Goal: Task Accomplishment & Management: Manage account settings

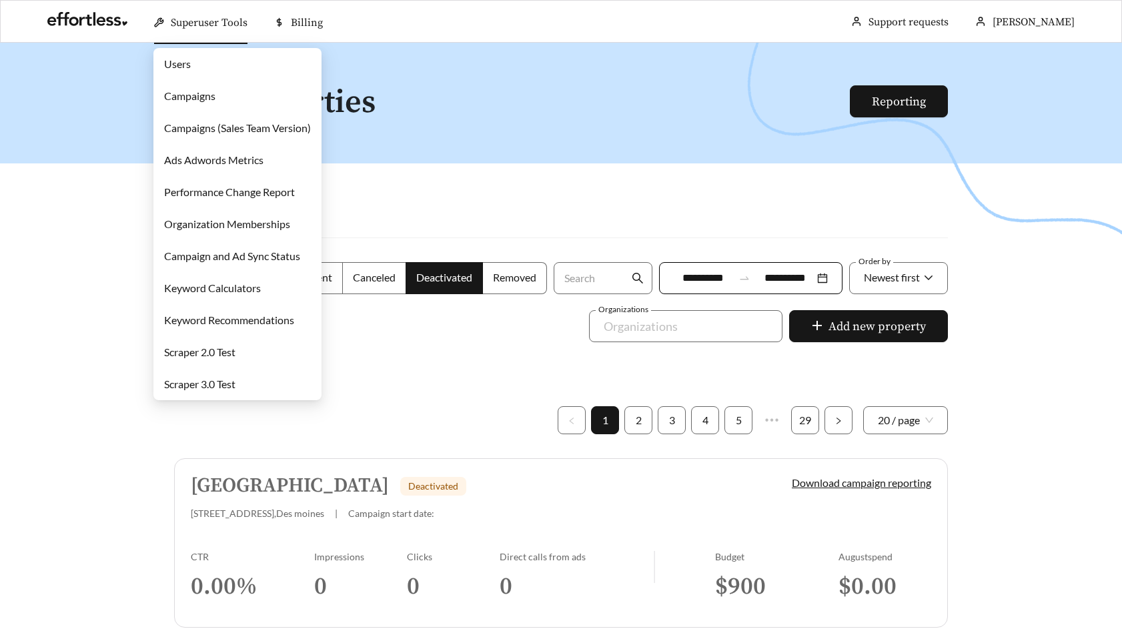
click at [184, 63] on link "Users" at bounding box center [177, 63] width 27 height 13
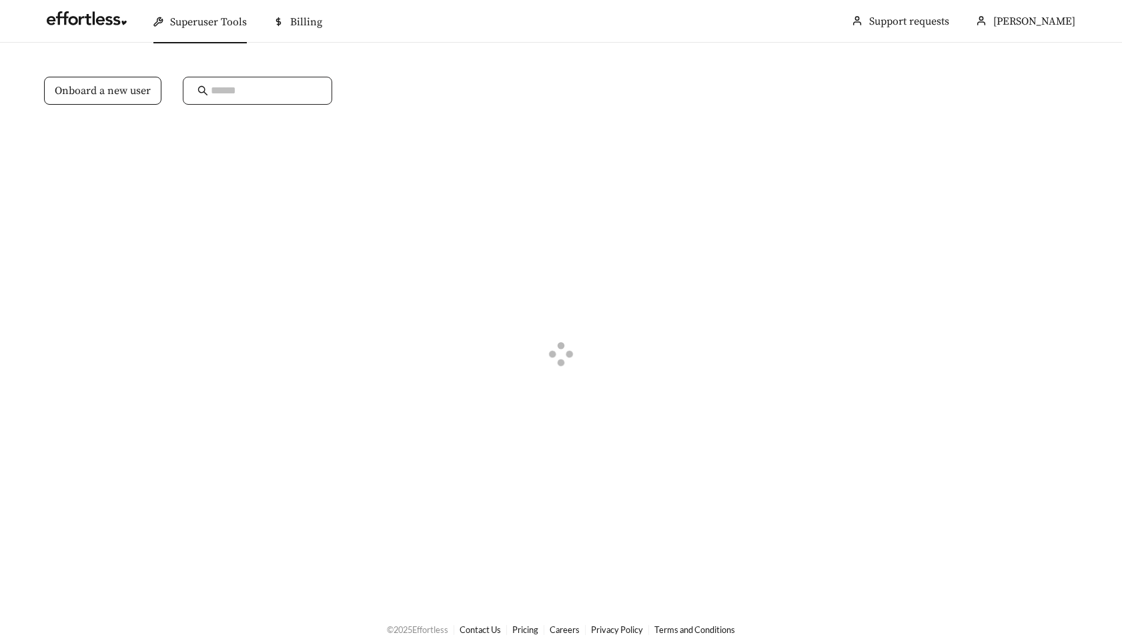
click at [237, 85] on input "text" at bounding box center [264, 91] width 107 height 16
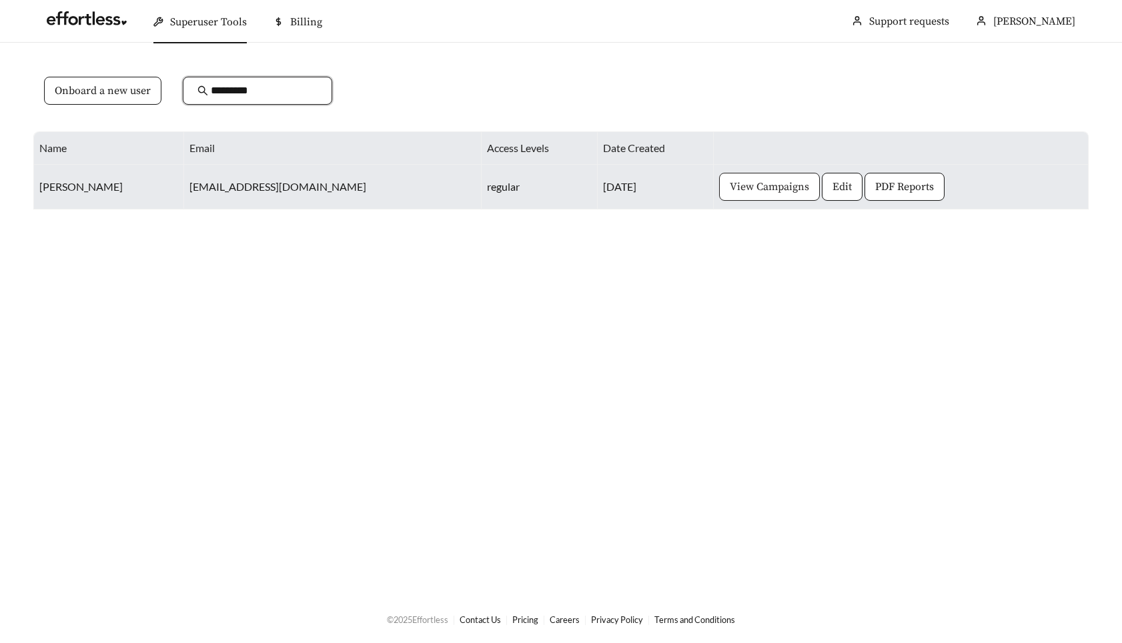
type input "*********"
click at [730, 187] on span "View Campaigns" at bounding box center [769, 187] width 79 height 16
click at [832, 185] on span "Edit" at bounding box center [841, 187] width 19 height 16
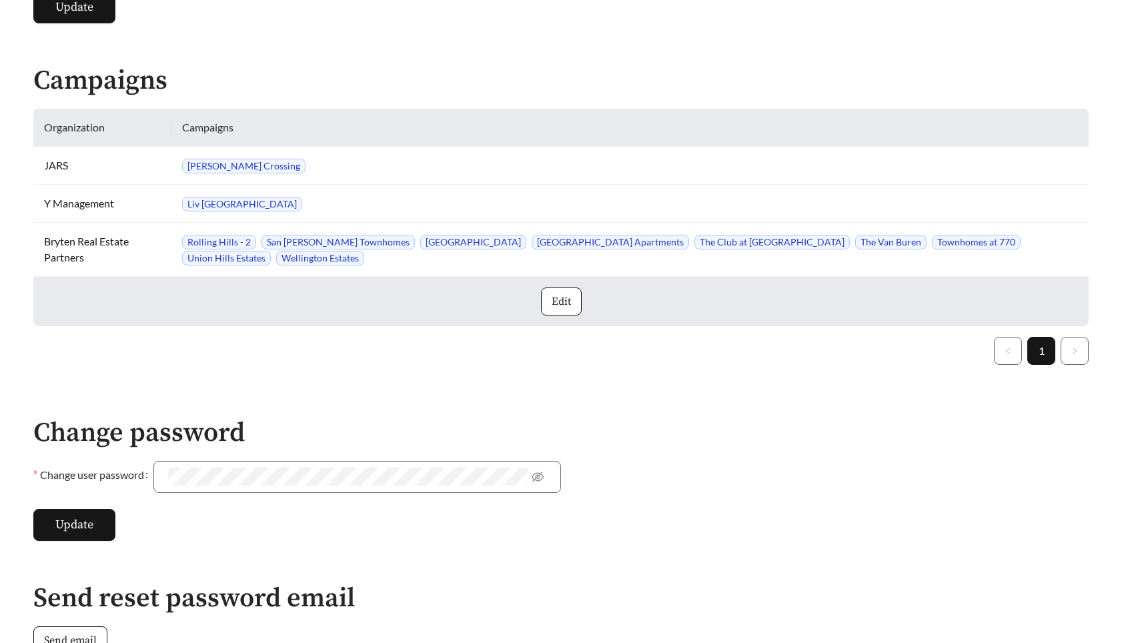
scroll to position [328, 0]
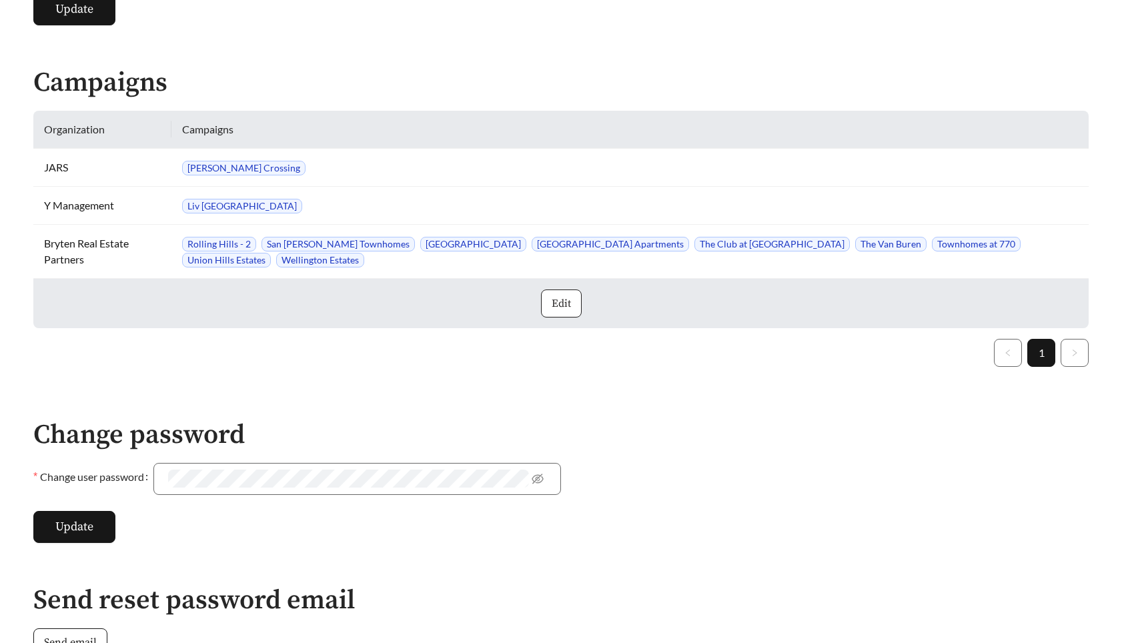
click at [558, 316] on button "Edit" at bounding box center [561, 303] width 41 height 28
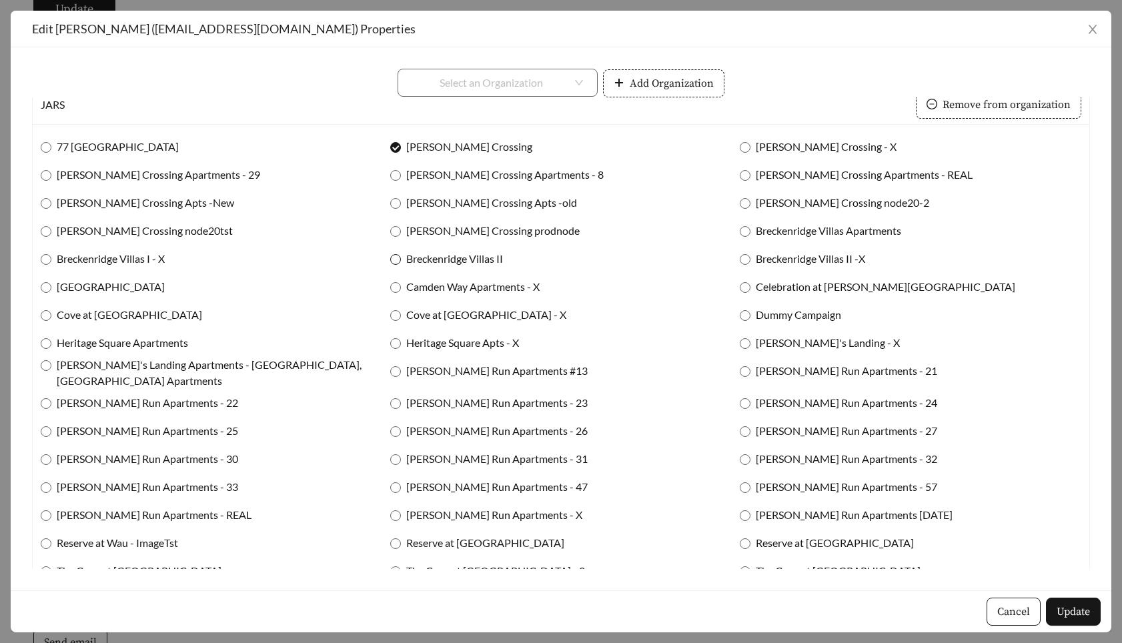
scroll to position [431, 0]
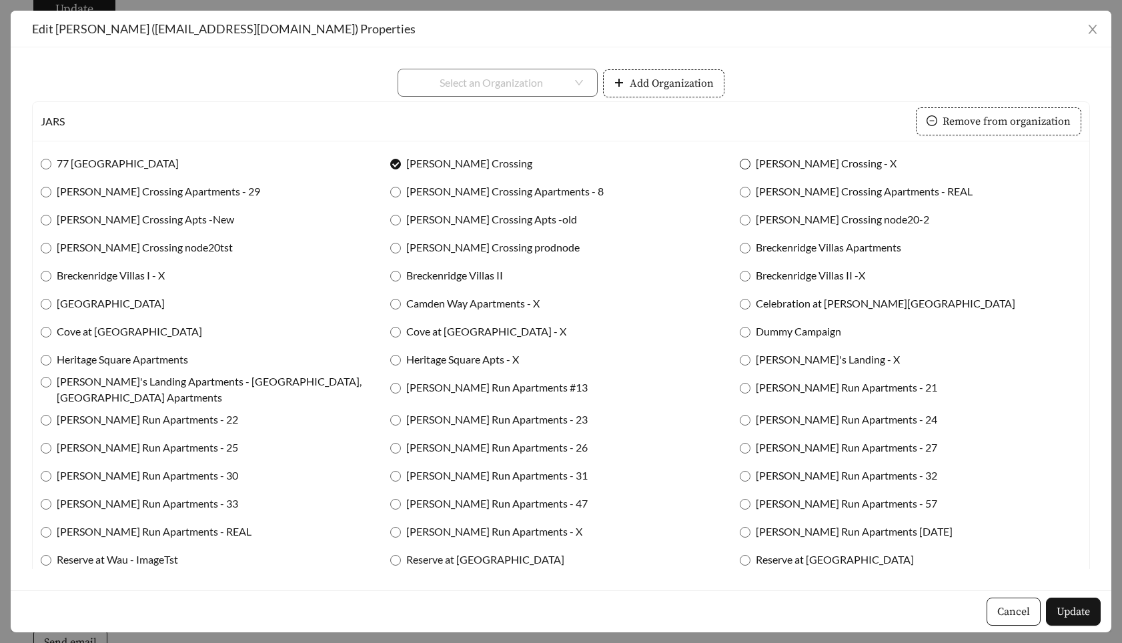
click at [756, 161] on span "Archer Crossing - X" at bounding box center [825, 163] width 151 height 16
click at [750, 367] on span "Joseph's Landing - X" at bounding box center [827, 359] width 155 height 16
click at [816, 274] on span "Breckenridge Villas II -X" at bounding box center [810, 275] width 120 height 16
click at [1075, 616] on span "Update" at bounding box center [1072, 612] width 33 height 16
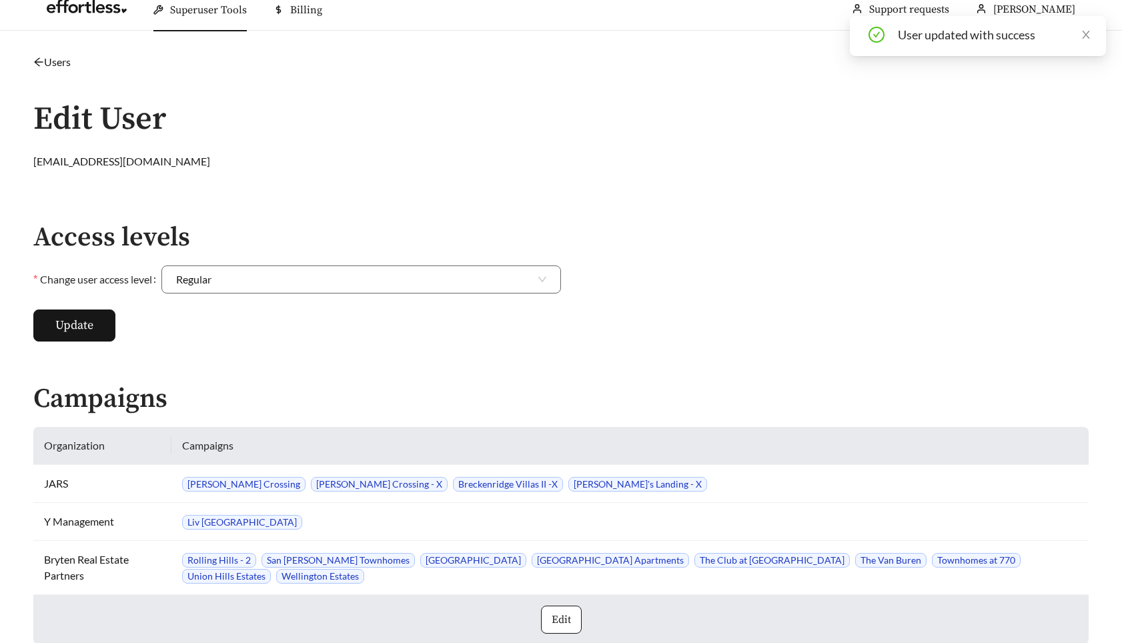
scroll to position [0, 0]
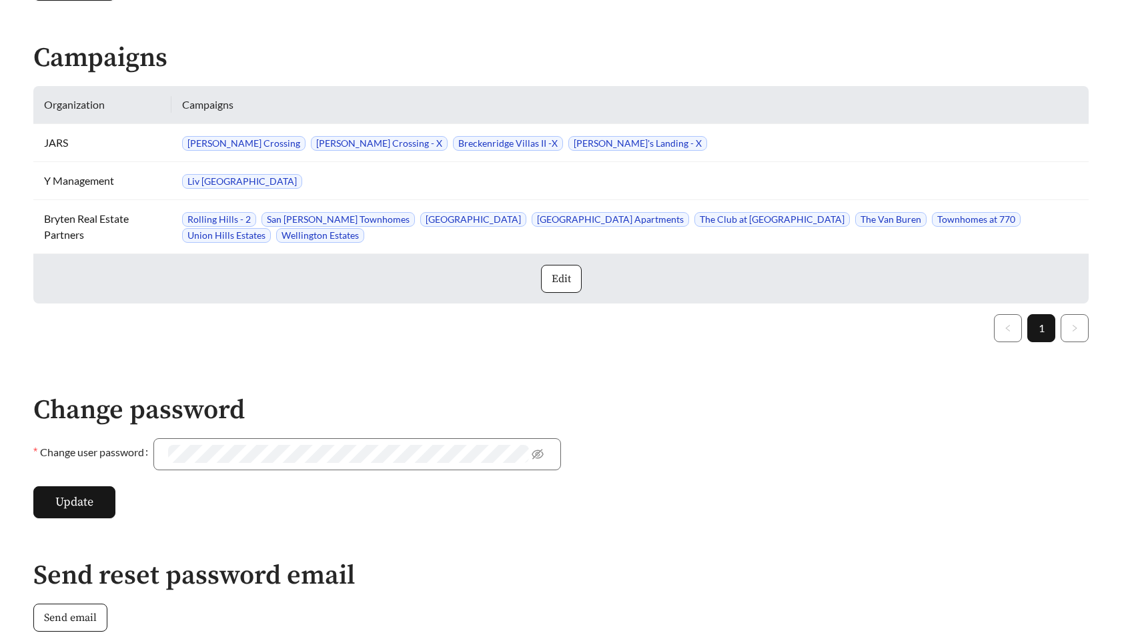
scroll to position [323, 0]
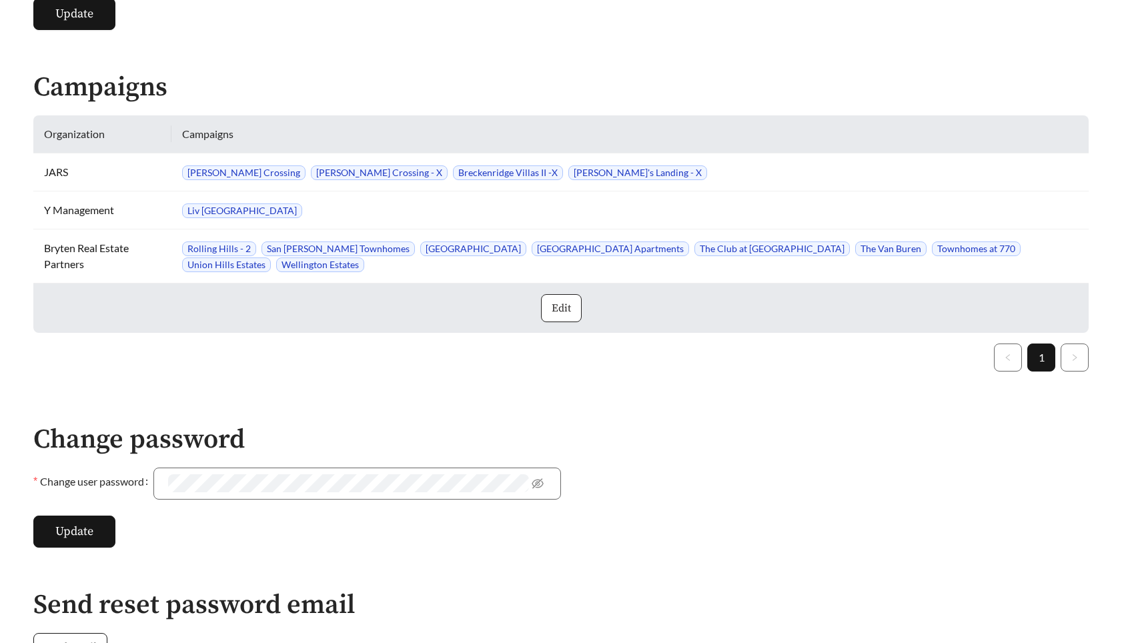
click at [566, 312] on span "Edit" at bounding box center [561, 308] width 19 height 16
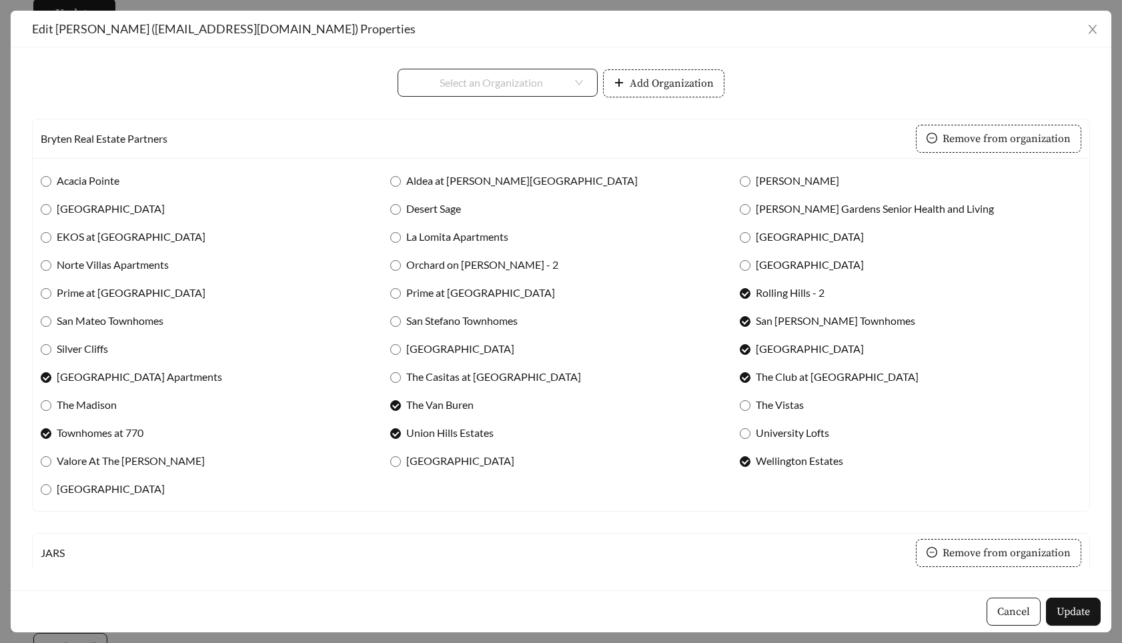
click at [517, 83] on input "search" at bounding box center [492, 82] width 160 height 27
type input "***"
click at [515, 111] on div "FPI Management" at bounding box center [498, 112] width 171 height 15
click at [660, 86] on span "Add Organization" at bounding box center [672, 83] width 84 height 16
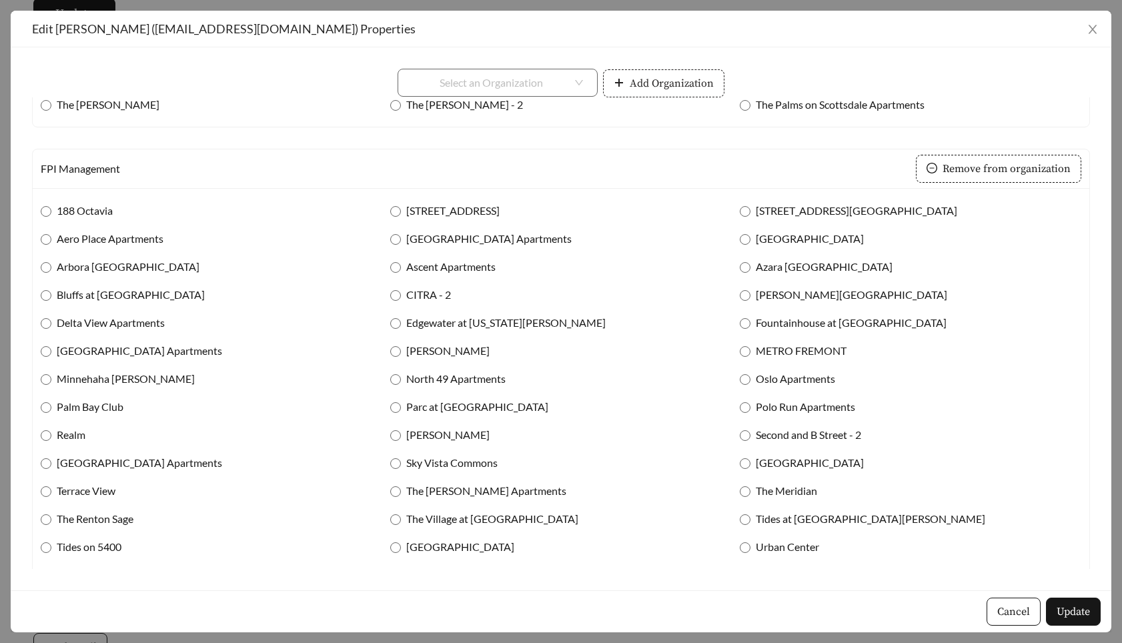
scroll to position [1241, 0]
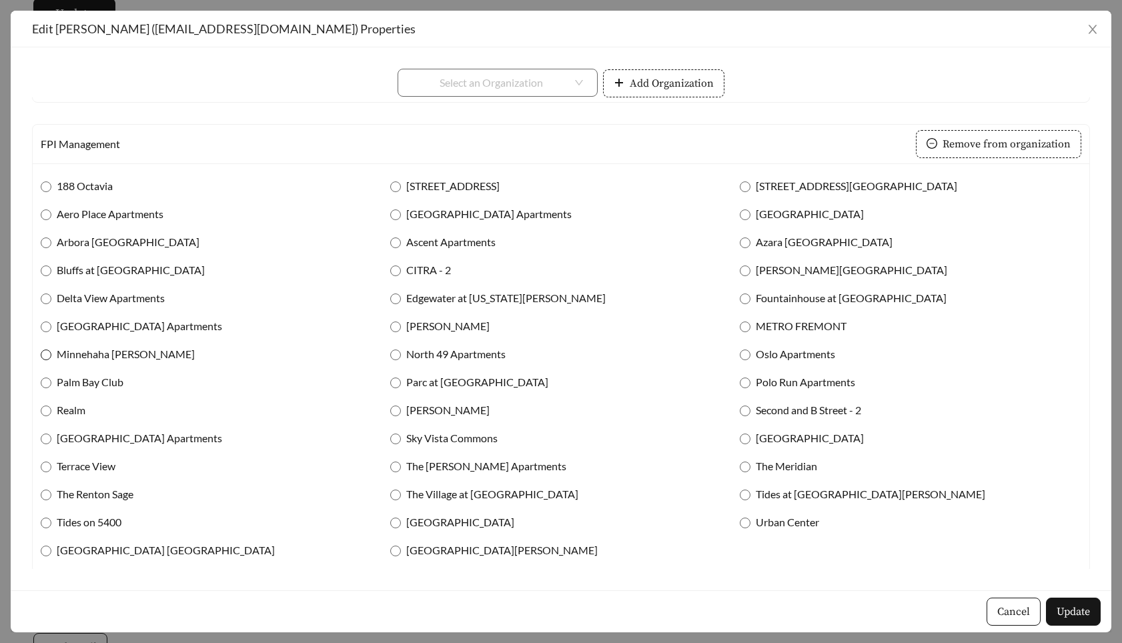
click at [97, 357] on span "Minnehaha Meadows" at bounding box center [125, 354] width 149 height 16
click at [97, 352] on span "Minnehaha Meadows" at bounding box center [125, 354] width 149 height 16
click at [97, 351] on span "Minnehaha Meadows" at bounding box center [125, 354] width 149 height 16
click at [85, 405] on span "Realm" at bounding box center [70, 410] width 39 height 16
click at [97, 374] on span "Palm Bay Club" at bounding box center [89, 382] width 77 height 16
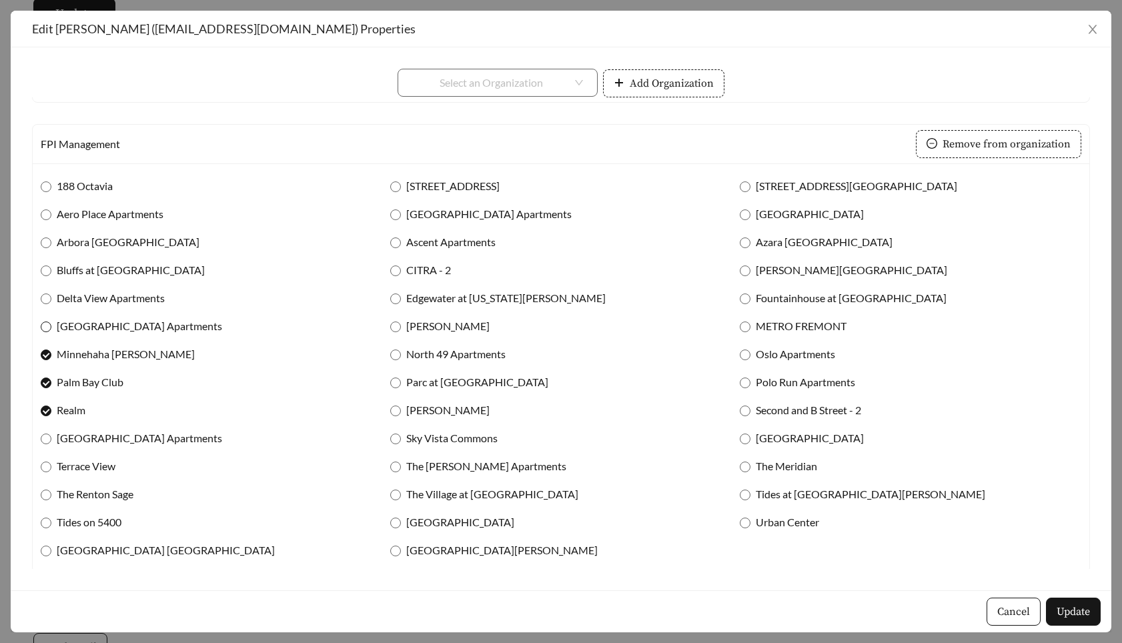
click at [109, 327] on span "Glenwood Garden Apartments" at bounding box center [139, 326] width 176 height 16
click at [109, 303] on div "Delta View Apartments" at bounding box center [211, 298] width 341 height 28
click at [109, 290] on span "Delta View Apartments" at bounding box center [110, 298] width 119 height 16
click at [107, 265] on span "Bluffs at Evergreen" at bounding box center [130, 270] width 159 height 16
click at [106, 235] on span "Arbora Palo Alto" at bounding box center [127, 242] width 153 height 16
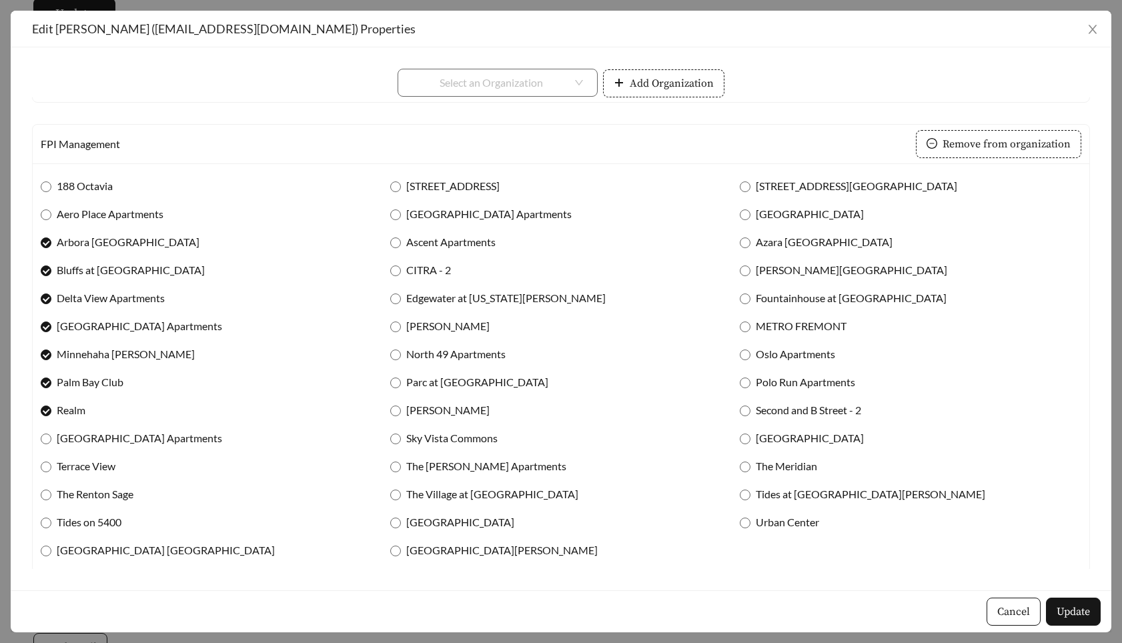
click at [437, 417] on div "Ryan Tower" at bounding box center [560, 410] width 341 height 28
click at [433, 435] on span "Sky Vista Commons" at bounding box center [452, 438] width 102 height 16
click at [428, 407] on span "Ryan Tower" at bounding box center [448, 410] width 94 height 16
click at [433, 463] on span "The Carlson Apartments" at bounding box center [486, 466] width 171 height 16
click at [432, 492] on span "The Village at SoTa" at bounding box center [492, 494] width 183 height 16
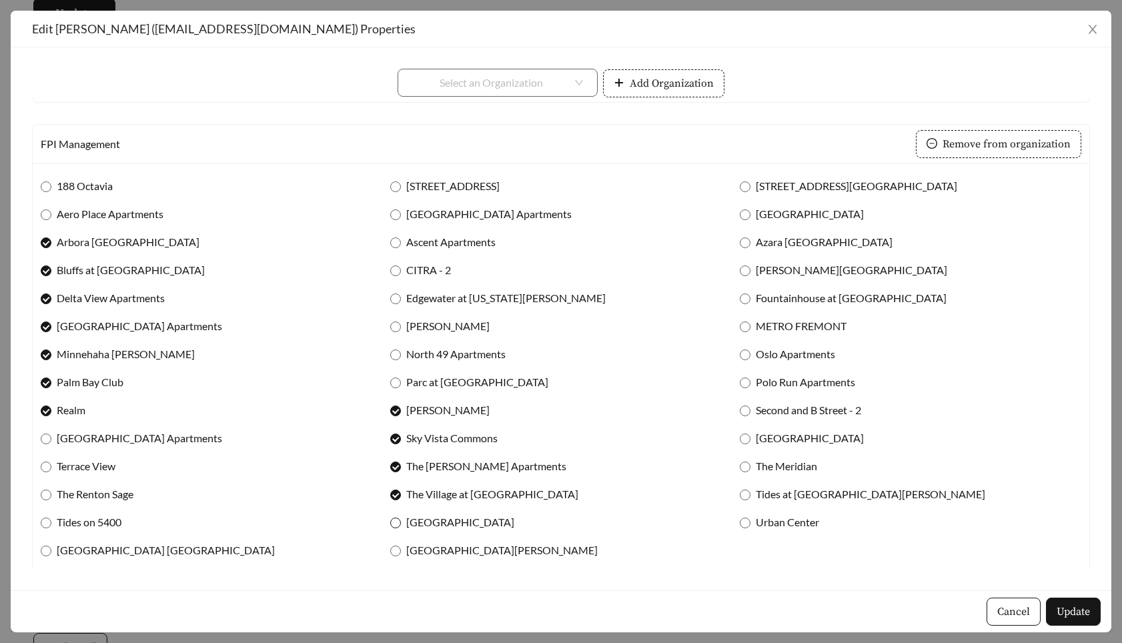
click at [427, 521] on span "Towpath Village" at bounding box center [460, 522] width 119 height 16
click at [438, 548] on span "Villa Willow Glen" at bounding box center [502, 550] width 202 height 16
click at [1086, 611] on span "Update" at bounding box center [1072, 612] width 33 height 16
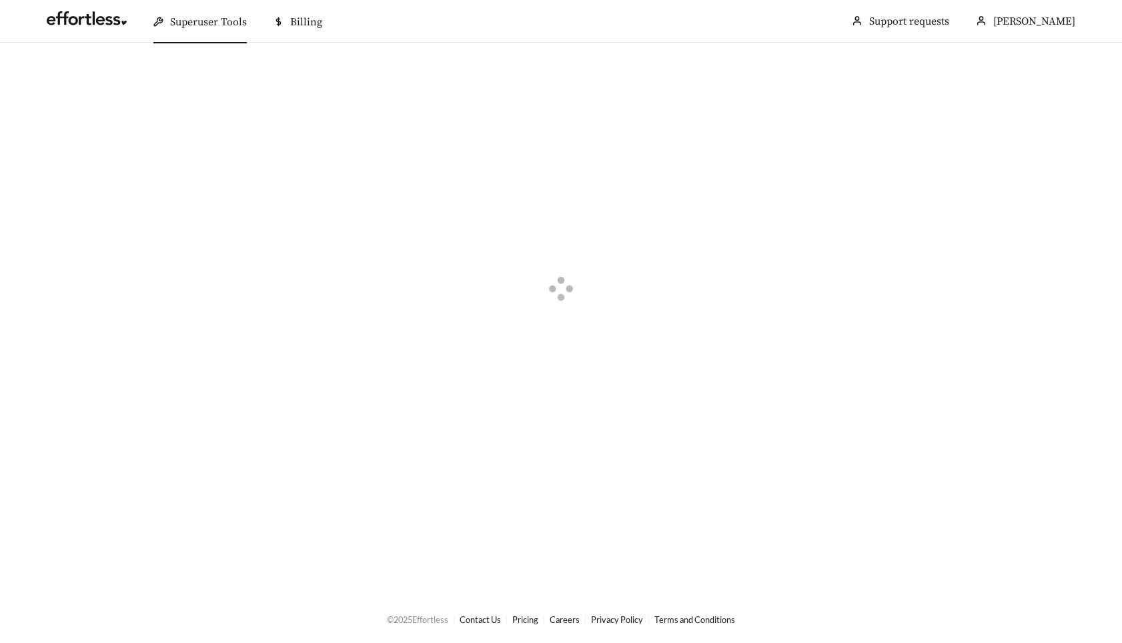
scroll to position [0, 0]
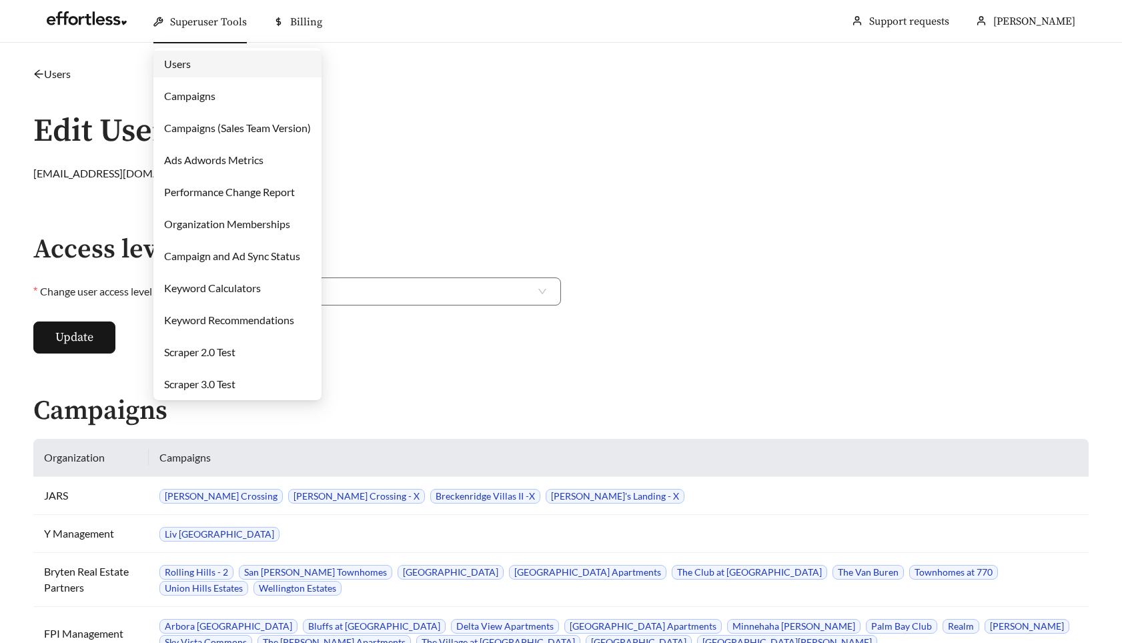
click at [191, 63] on link "Users" at bounding box center [177, 63] width 27 height 13
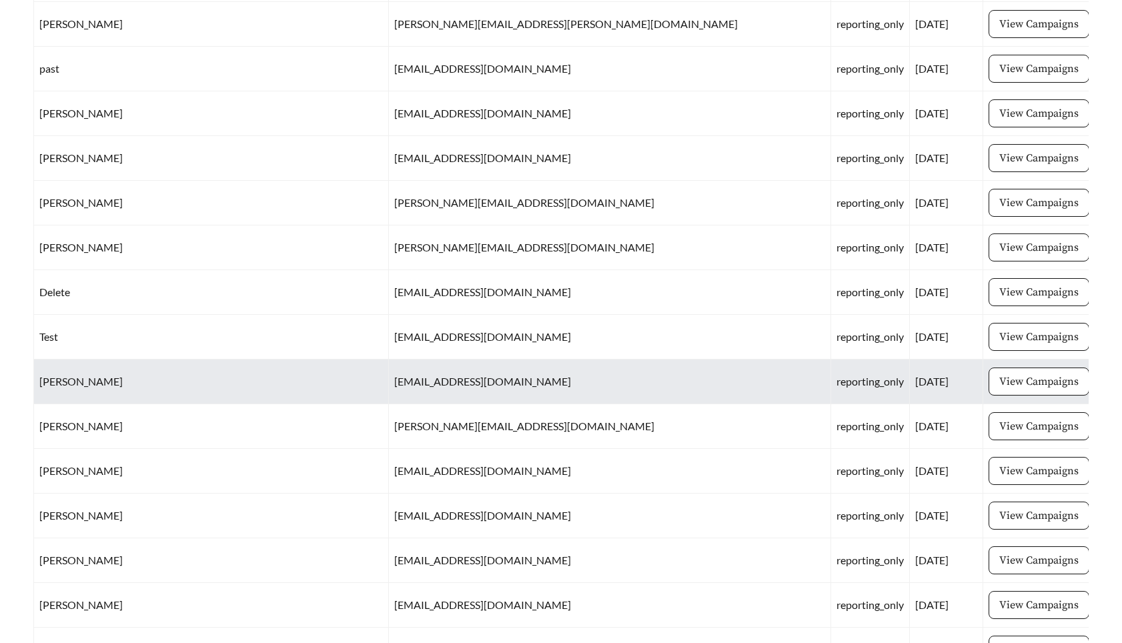
scroll to position [5348, 0]
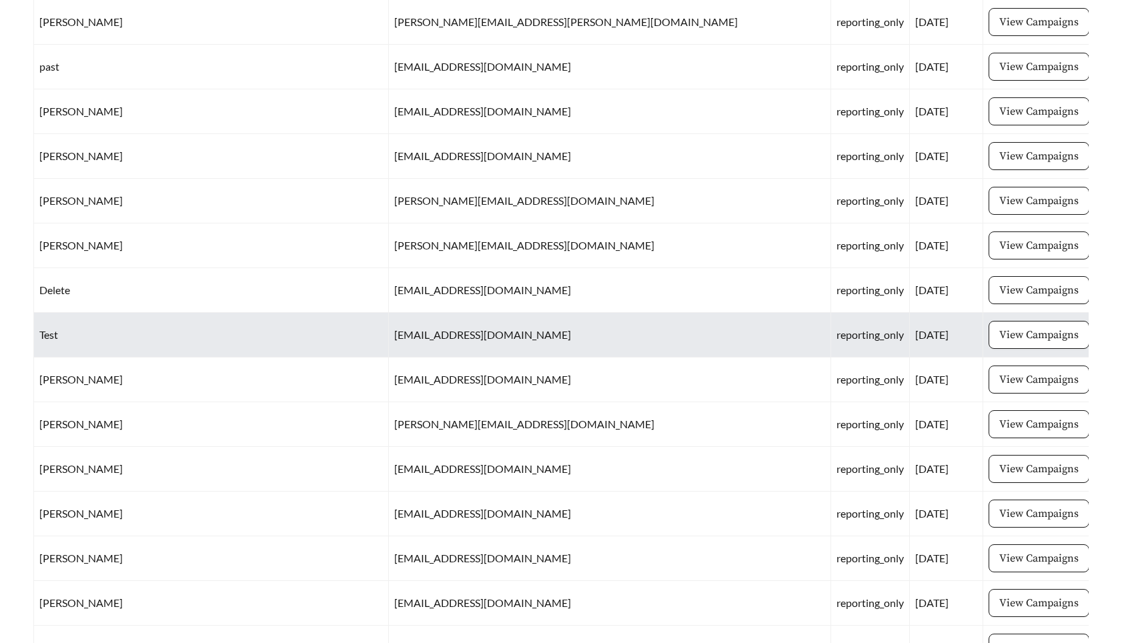
click at [1102, 336] on span "Edit" at bounding box center [1111, 335] width 19 height 16
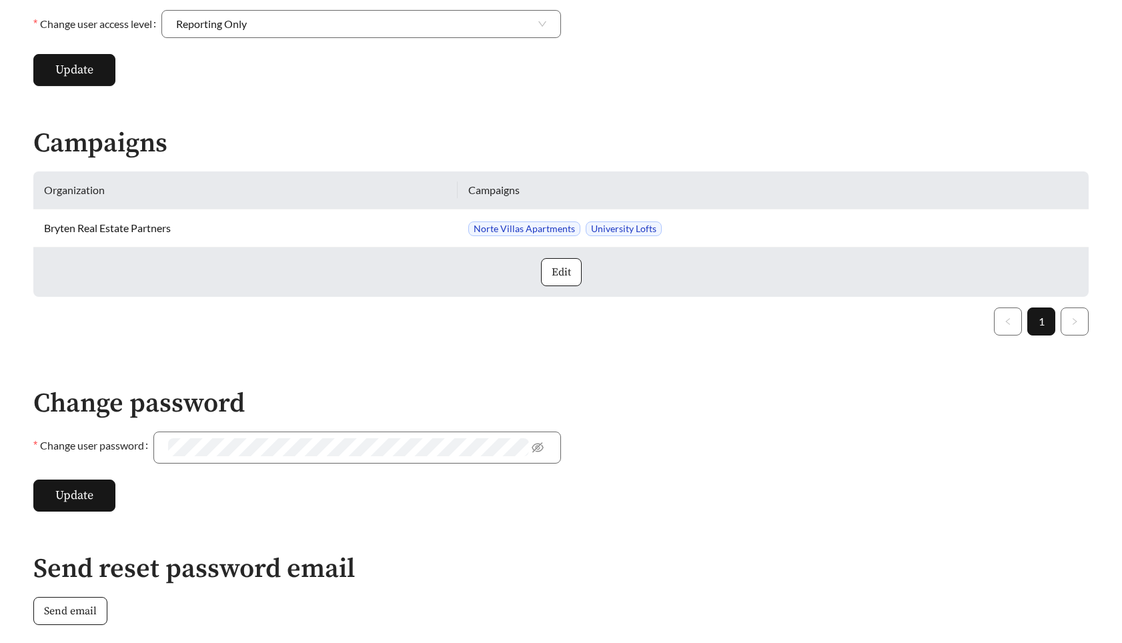
scroll to position [262, 0]
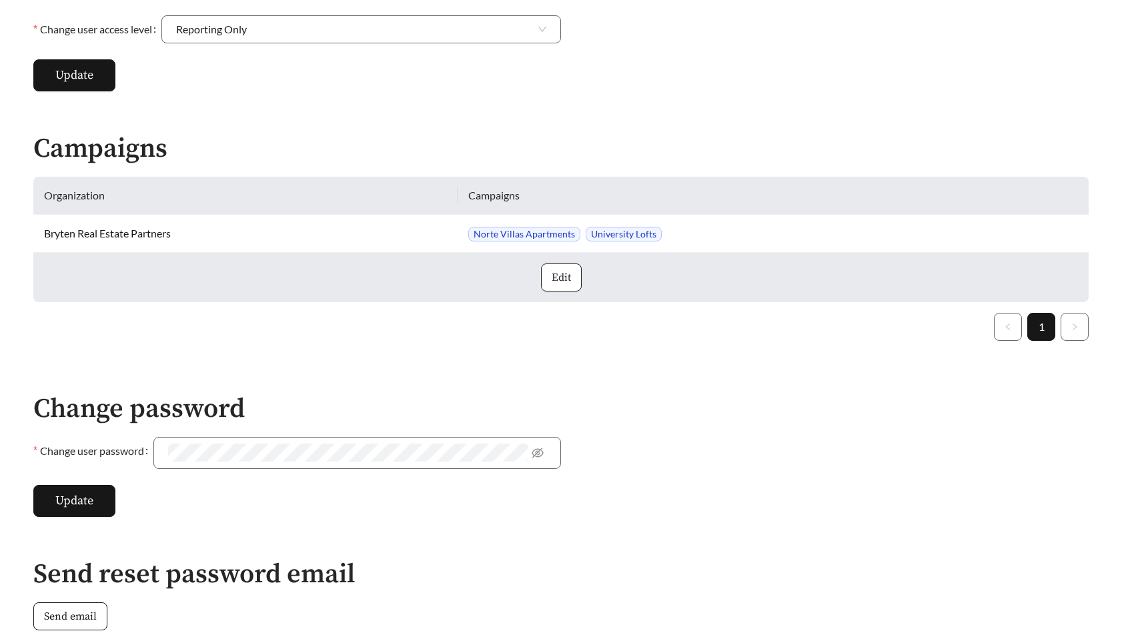
click at [564, 278] on span "Edit" at bounding box center [561, 277] width 19 height 16
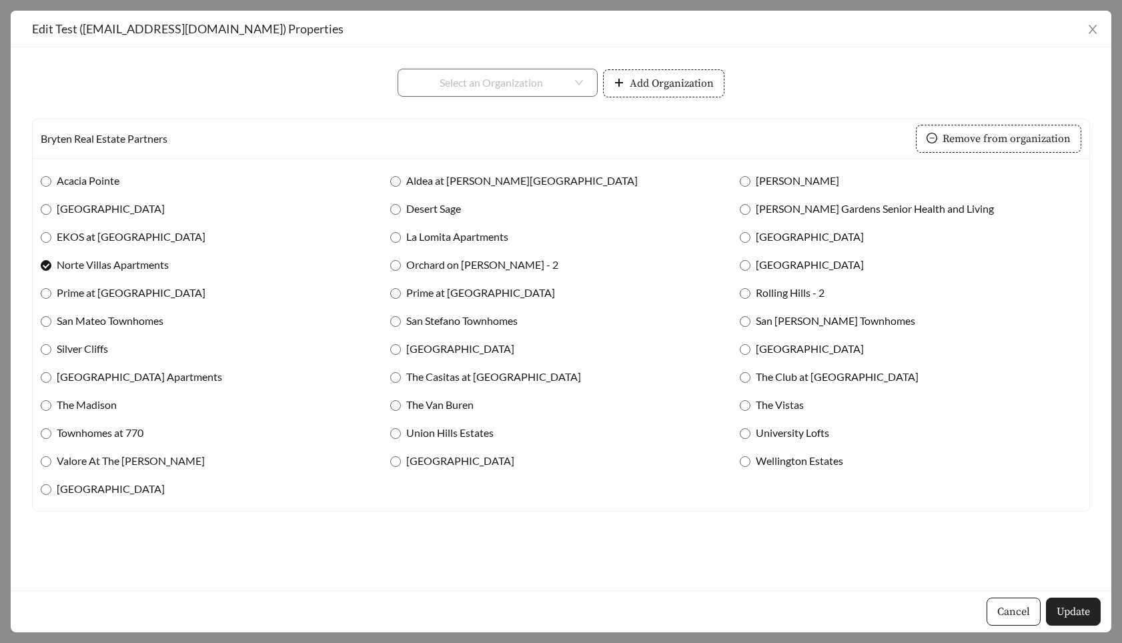
click at [1074, 619] on span "Update" at bounding box center [1072, 612] width 33 height 16
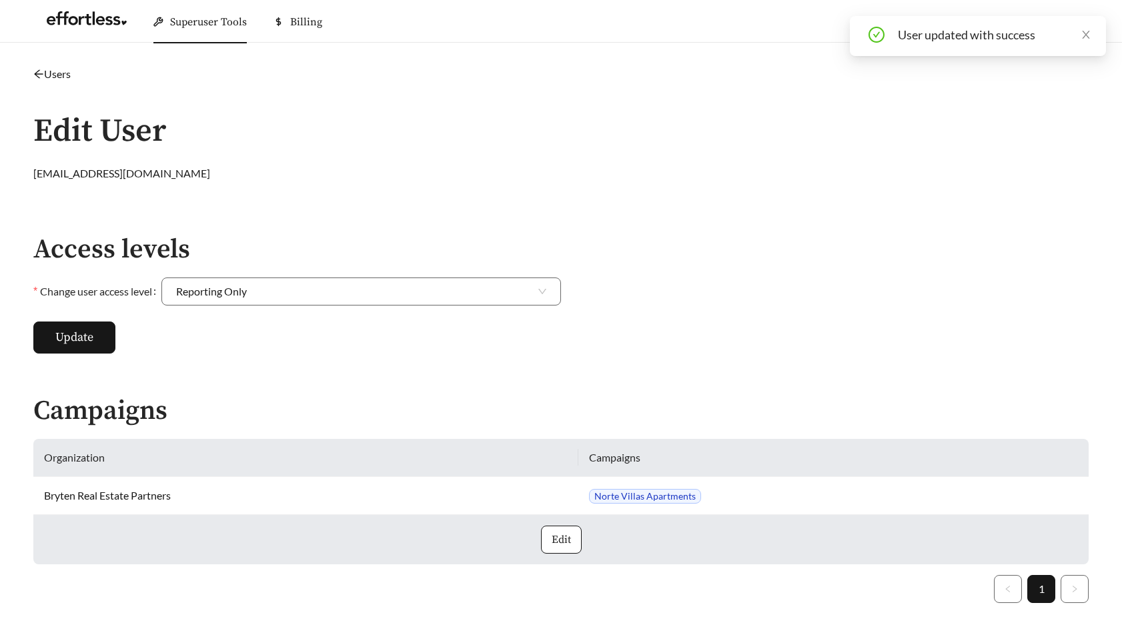
click at [87, 163] on main "**********" at bounding box center [561, 647] width 1122 height 1209
copy div "testclient"
click at [512, 203] on main "**********" at bounding box center [561, 647] width 1122 height 1209
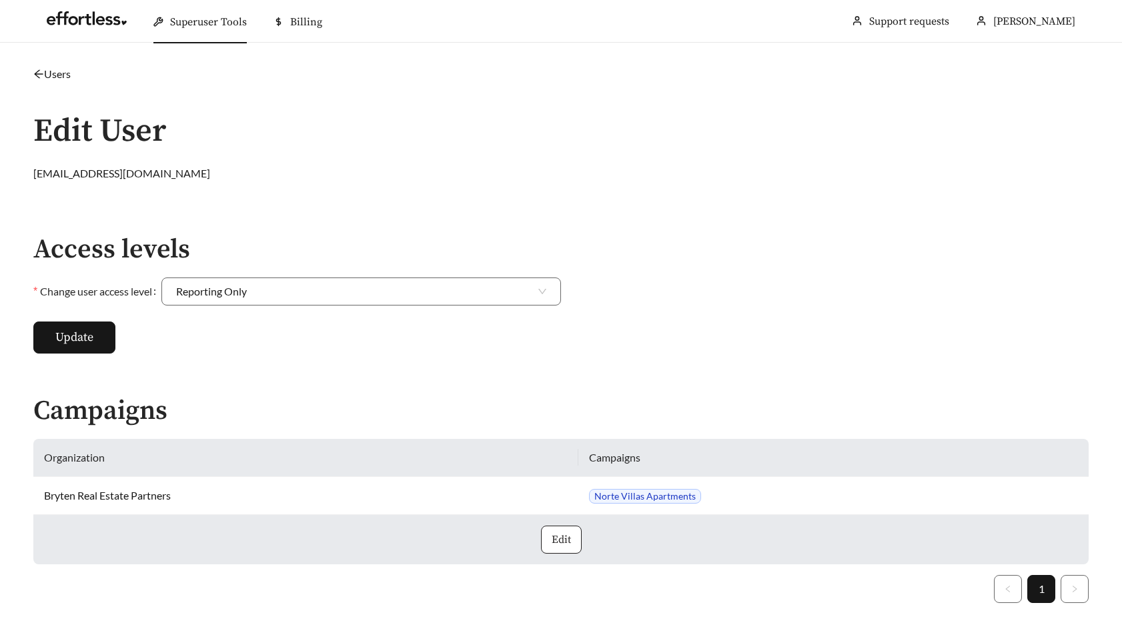
click at [562, 547] on button "Edit" at bounding box center [561, 539] width 41 height 28
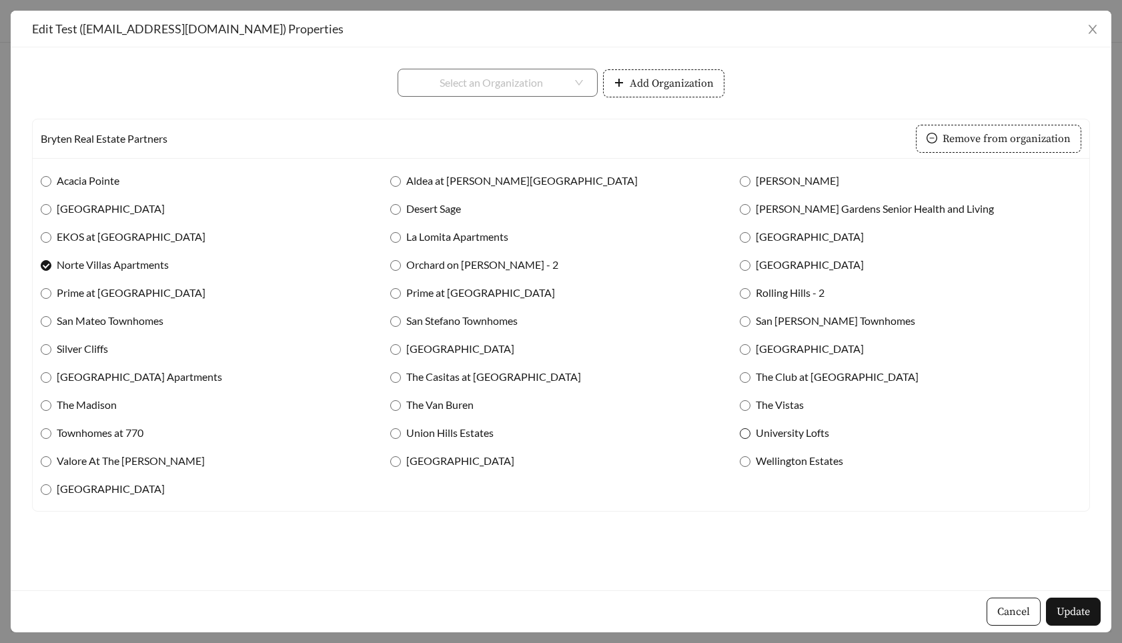
click at [782, 429] on span "University Lofts" at bounding box center [792, 433] width 84 height 16
click at [1069, 614] on span "Update" at bounding box center [1072, 612] width 33 height 16
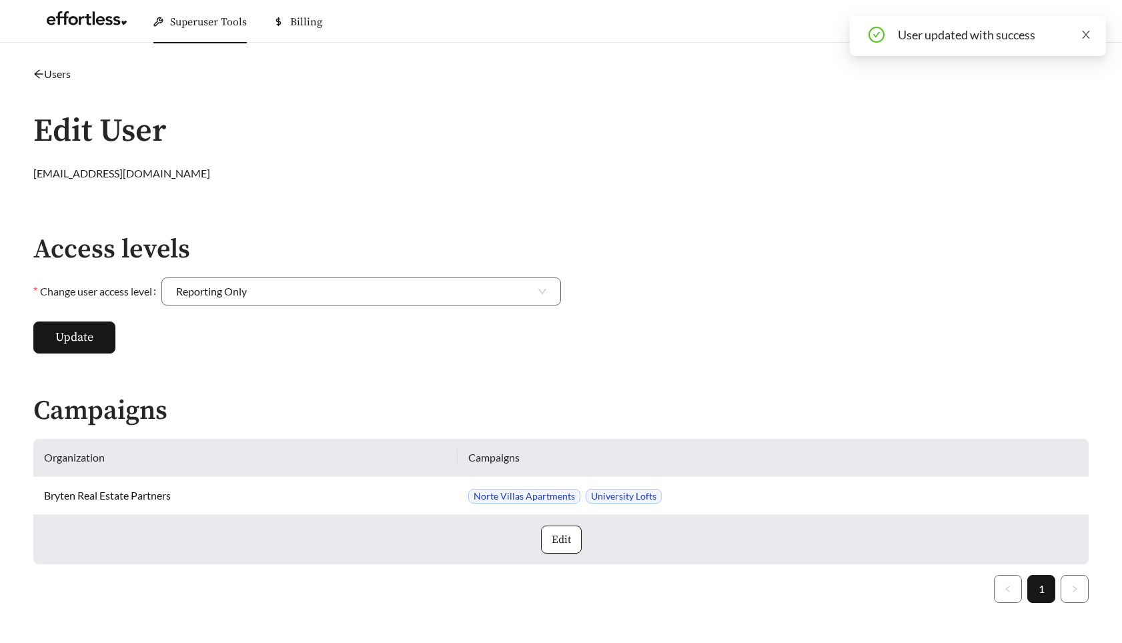
click at [1083, 31] on icon "close" at bounding box center [1085, 35] width 7 height 8
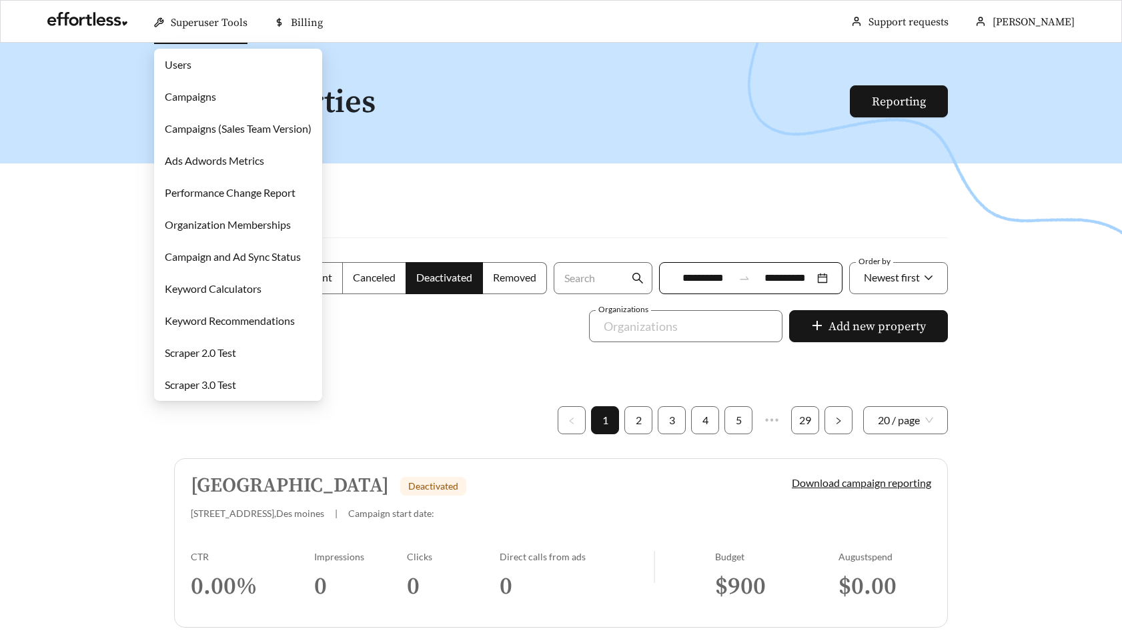
click at [183, 69] on link "Users" at bounding box center [178, 64] width 27 height 13
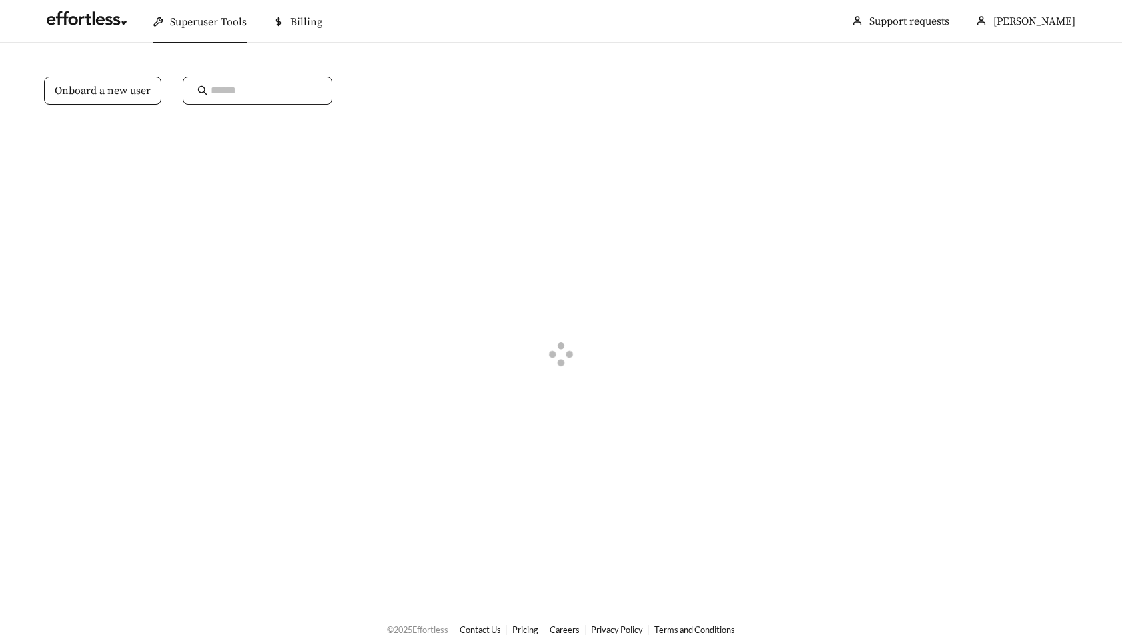
click at [238, 79] on span at bounding box center [257, 91] width 149 height 28
click at [236, 82] on span at bounding box center [257, 91] width 149 height 28
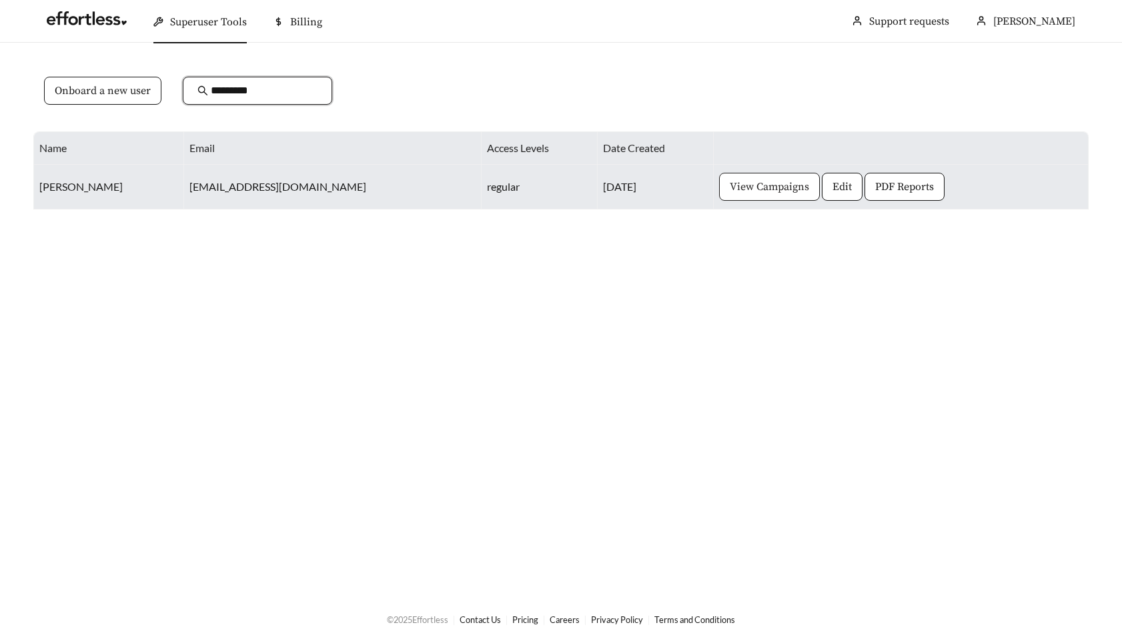
type input "*********"
click at [730, 187] on span "View Campaigns" at bounding box center [769, 187] width 79 height 16
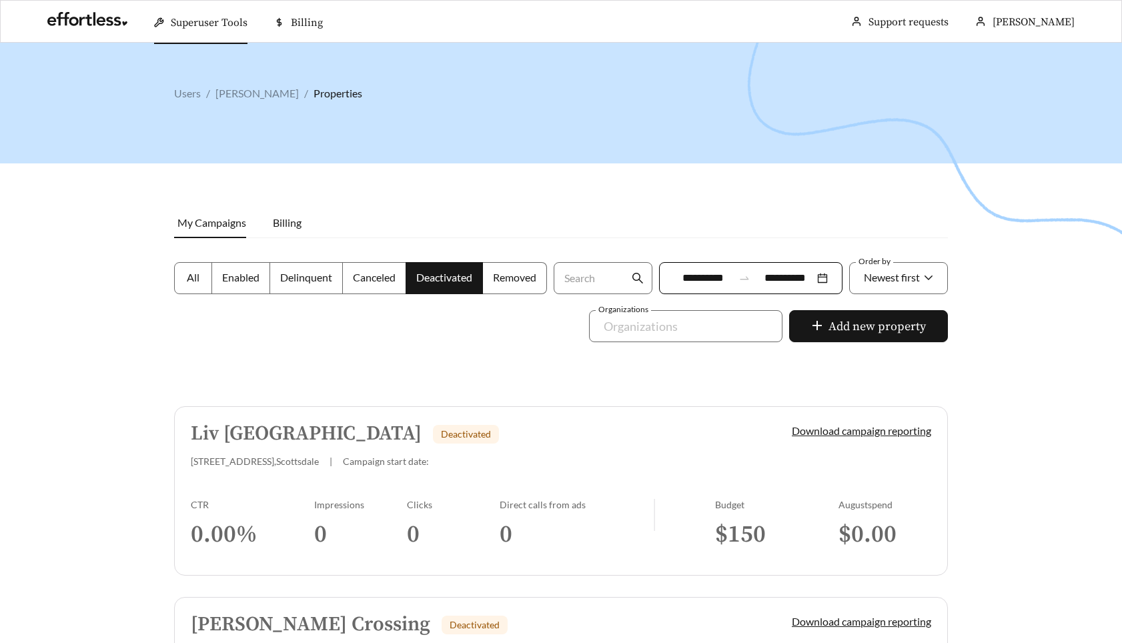
click at [239, 295] on div "All Enabled Delinquent Canceled Deactivated Removed" at bounding box center [360, 286] width 379 height 48
click at [239, 290] on label "Enabled" at bounding box center [241, 278] width 58 height 32
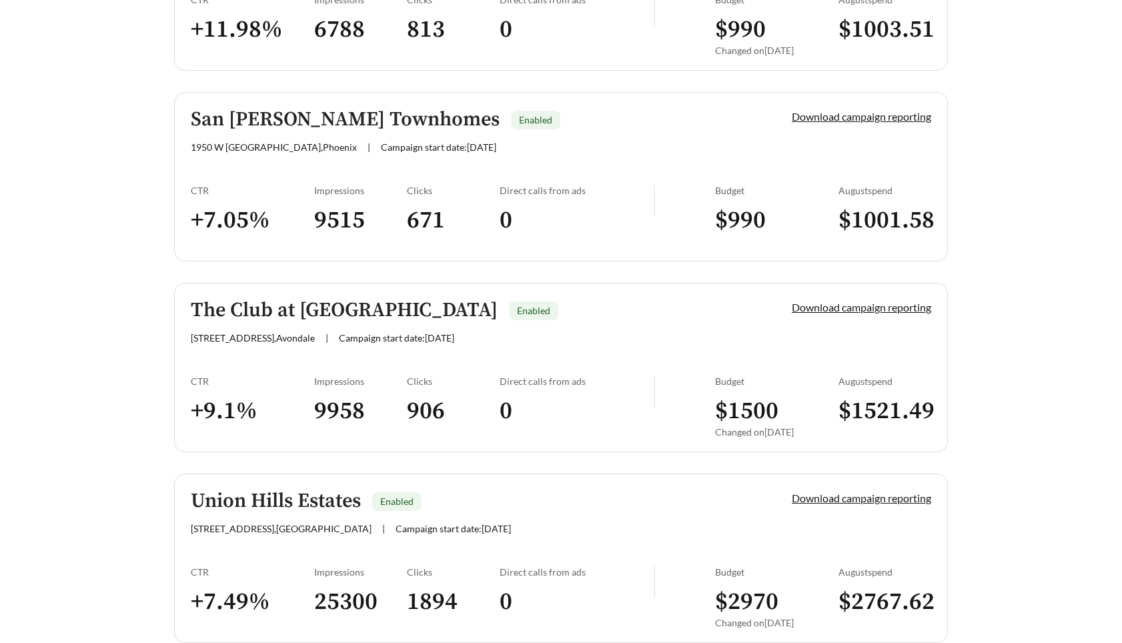
scroll to position [1787, 0]
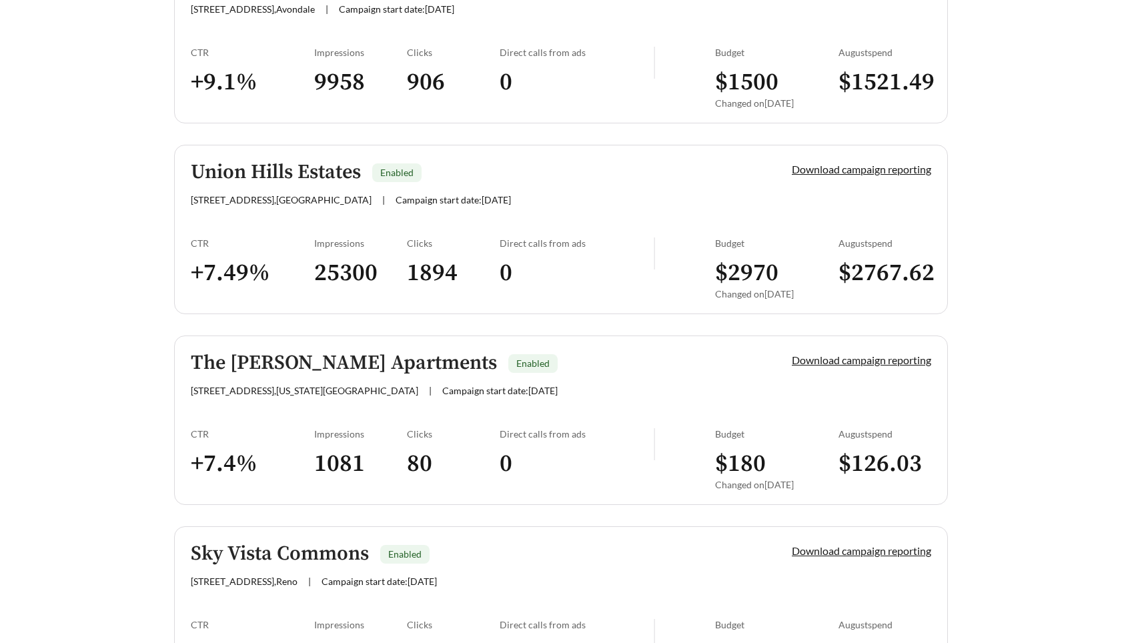
click at [503, 175] on div "Union Hills Estates Enabled" at bounding box center [469, 172] width 556 height 22
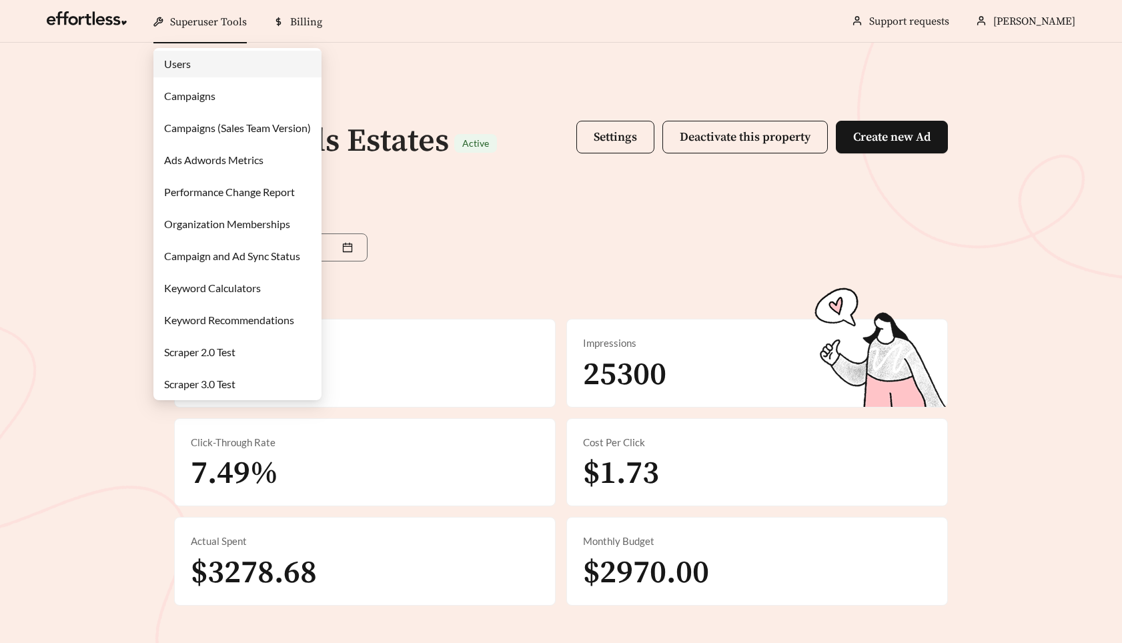
click at [199, 89] on link "Campaigns" at bounding box center [189, 95] width 51 height 13
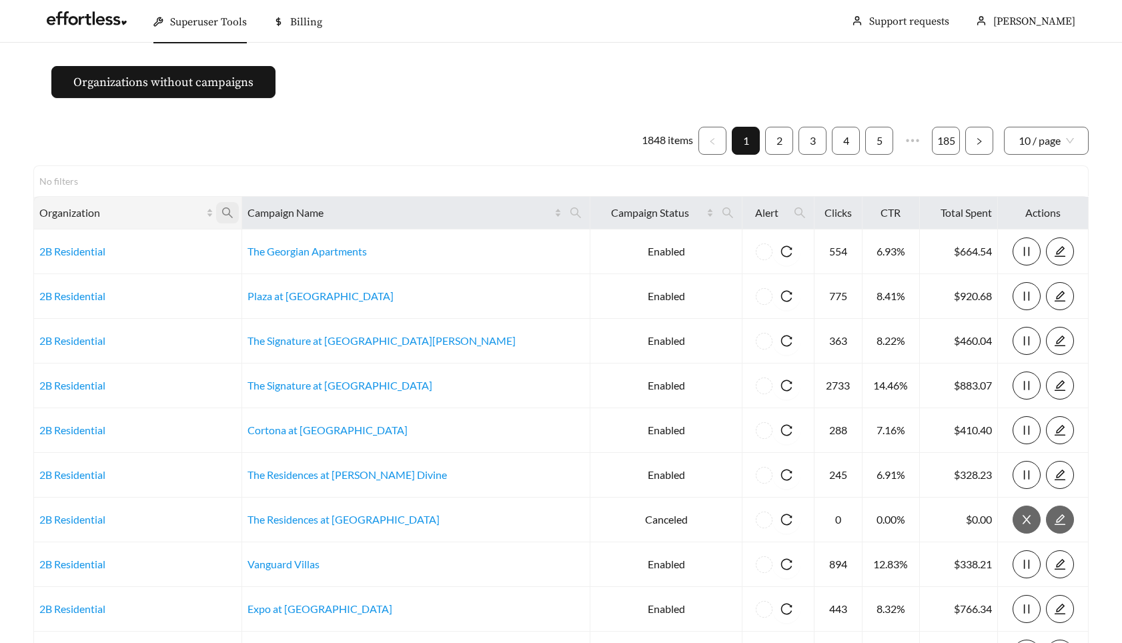
click at [233, 215] on icon "search" at bounding box center [227, 213] width 12 height 12
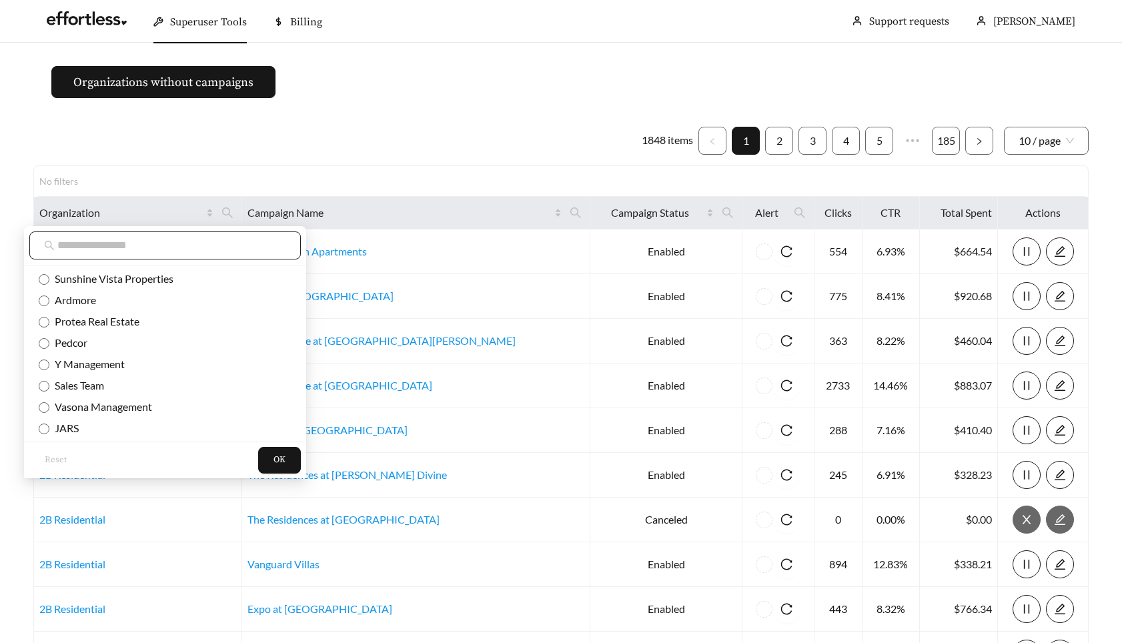
click at [210, 242] on input "text" at bounding box center [171, 245] width 229 height 16
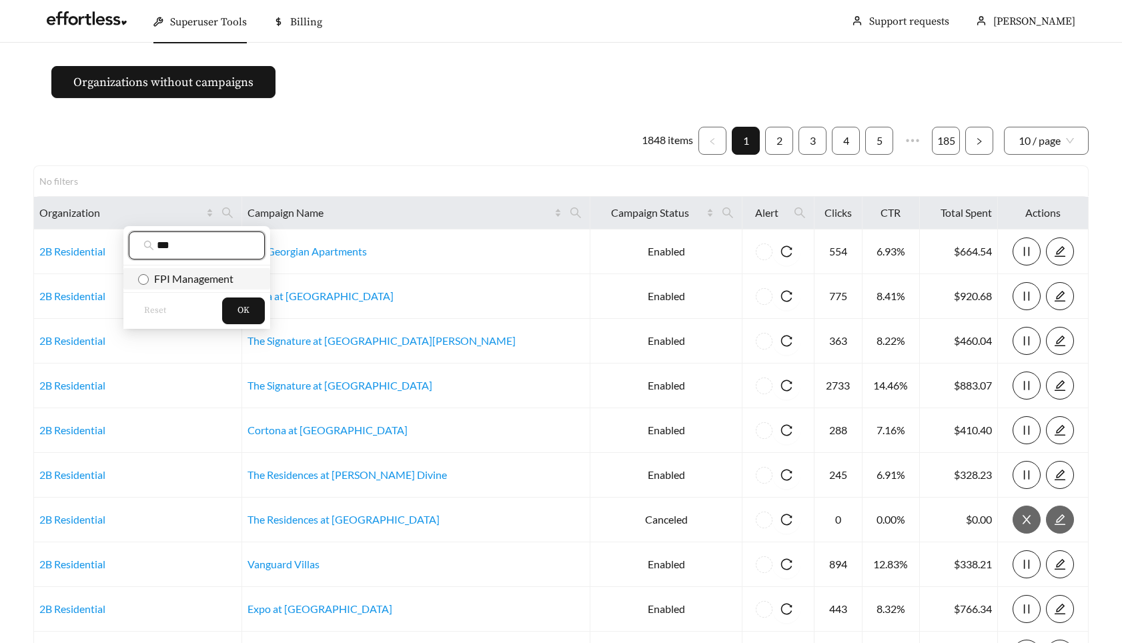
type input "***"
click at [176, 280] on span "FPI Management" at bounding box center [191, 278] width 85 height 13
click at [241, 306] on span "OK" at bounding box center [243, 310] width 12 height 13
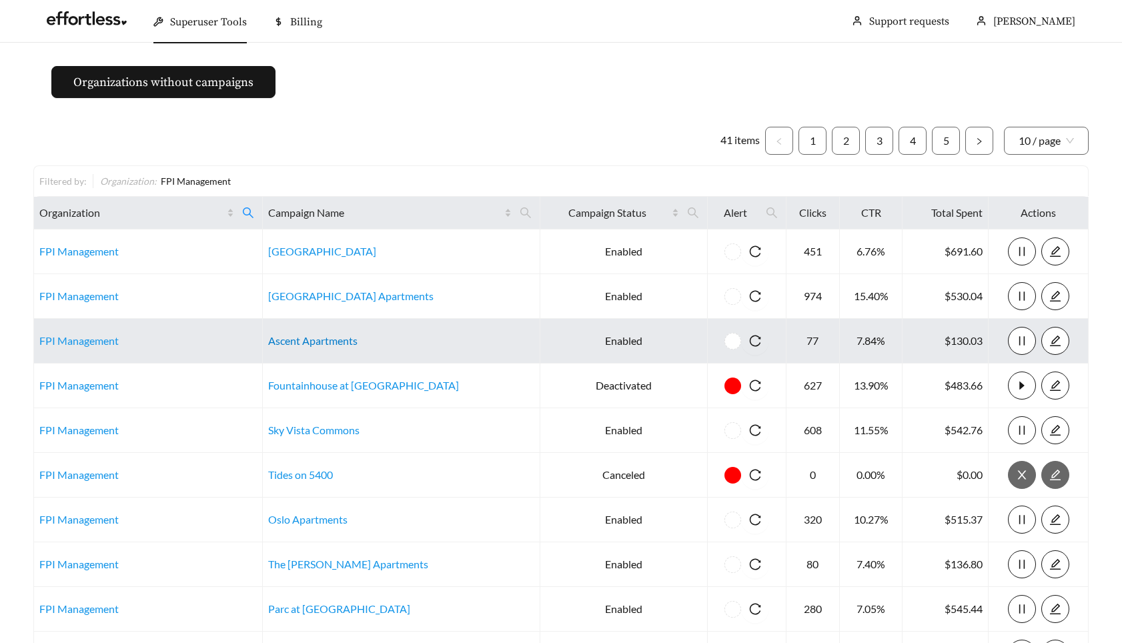
click at [309, 343] on link "Ascent Apartments" at bounding box center [312, 340] width 89 height 13
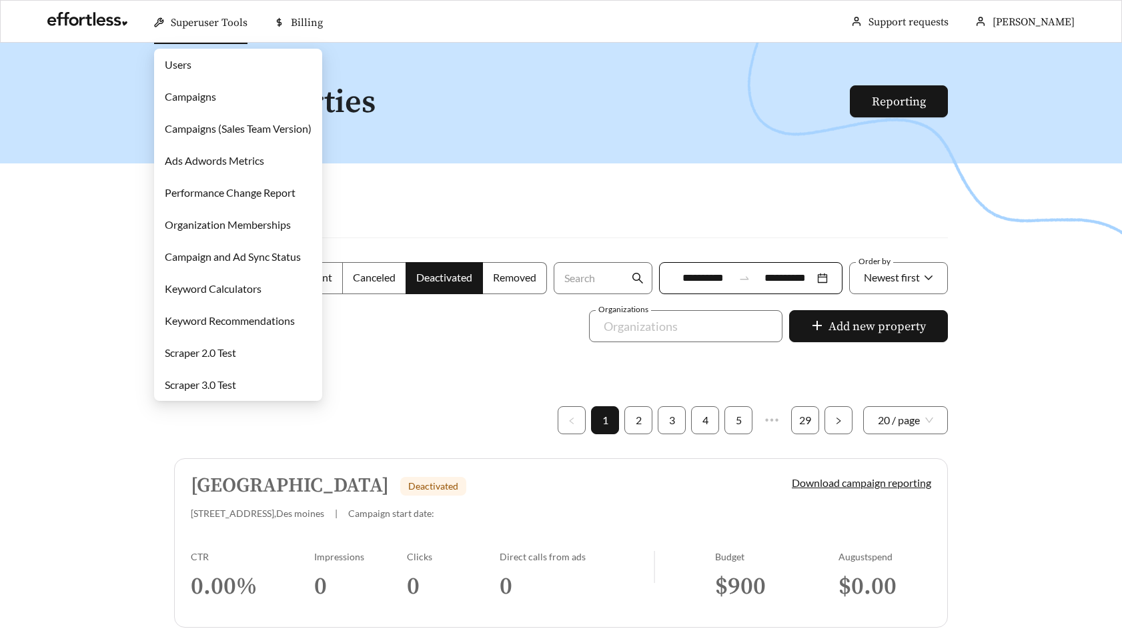
click at [180, 59] on link "Users" at bounding box center [178, 64] width 27 height 13
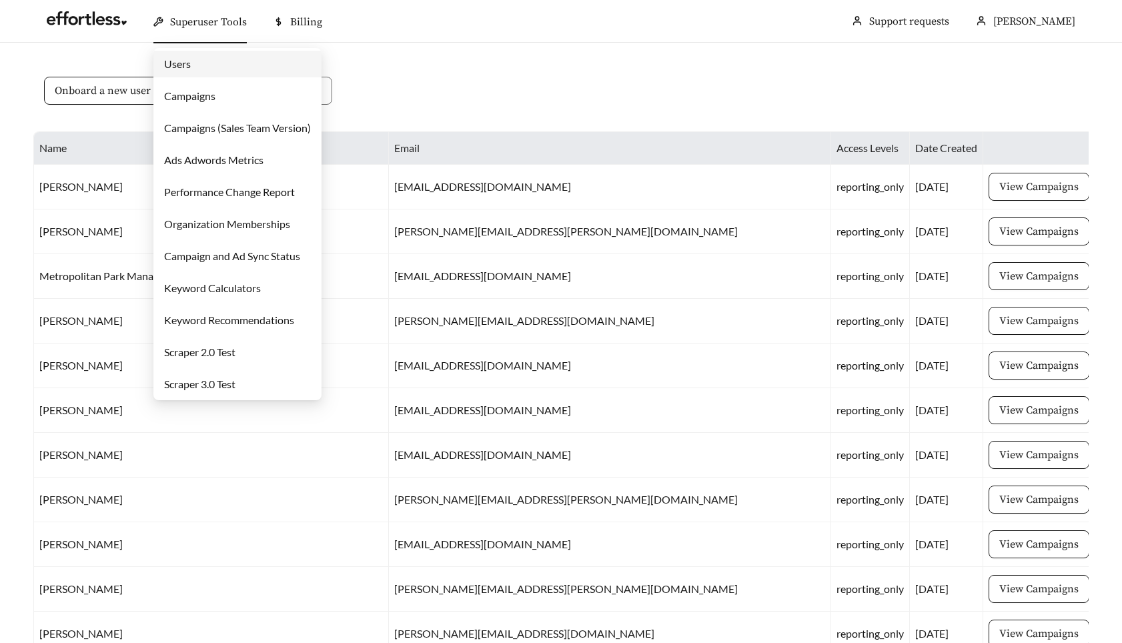
click at [180, 95] on link "Campaigns" at bounding box center [189, 95] width 51 height 13
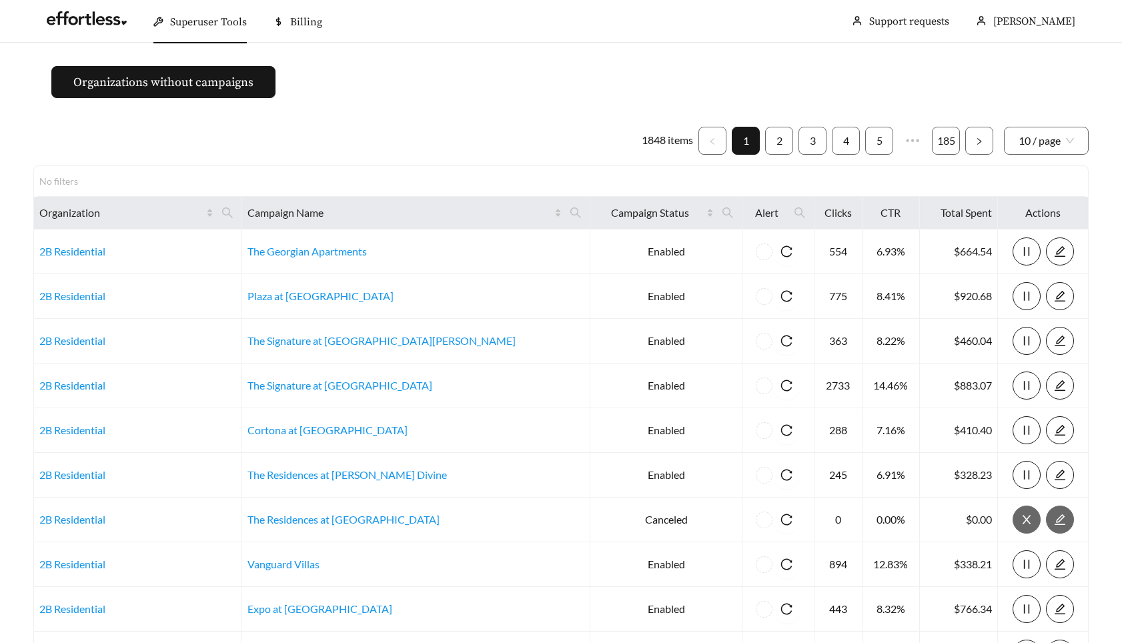
click at [221, 21] on span "Superuser Tools" at bounding box center [208, 21] width 77 height 13
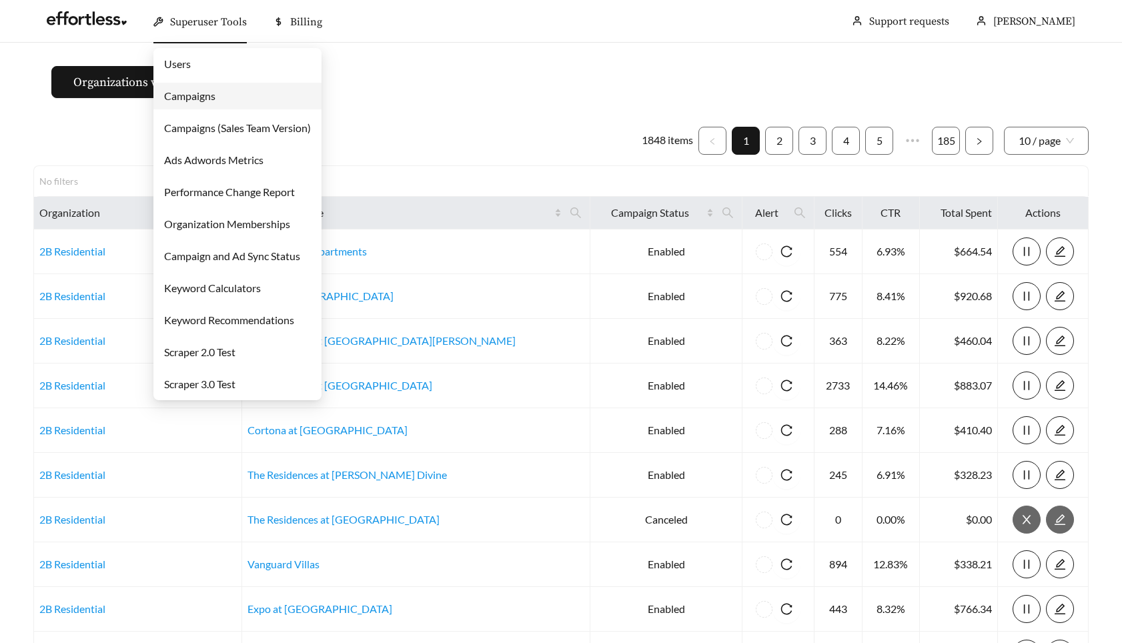
click at [191, 57] on link "Users" at bounding box center [177, 63] width 27 height 13
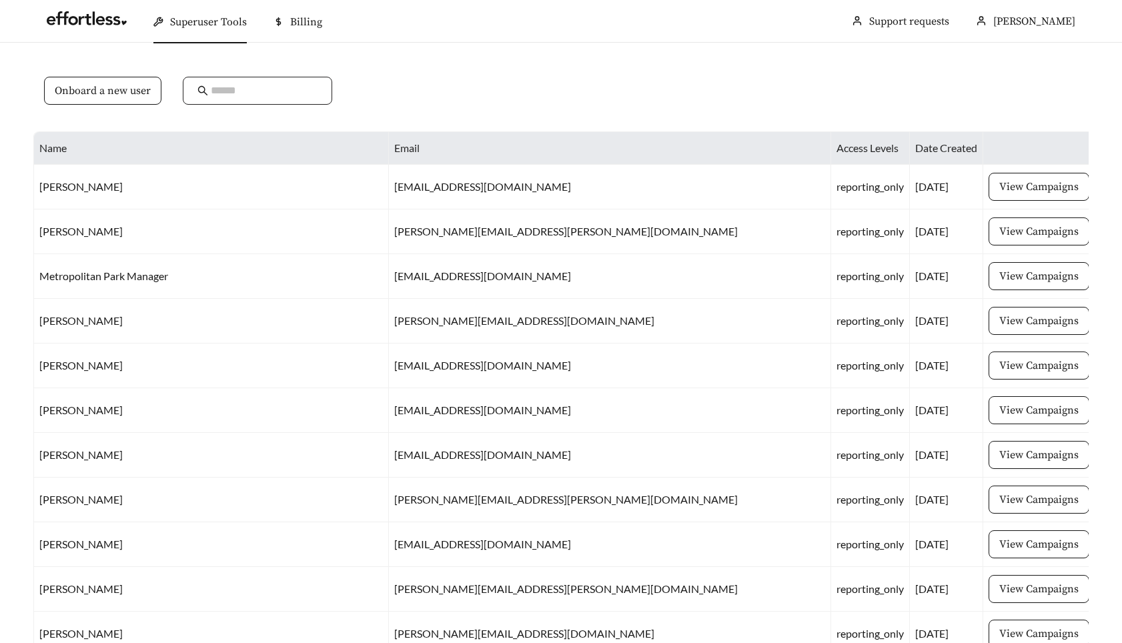
click at [267, 89] on input "text" at bounding box center [264, 91] width 107 height 16
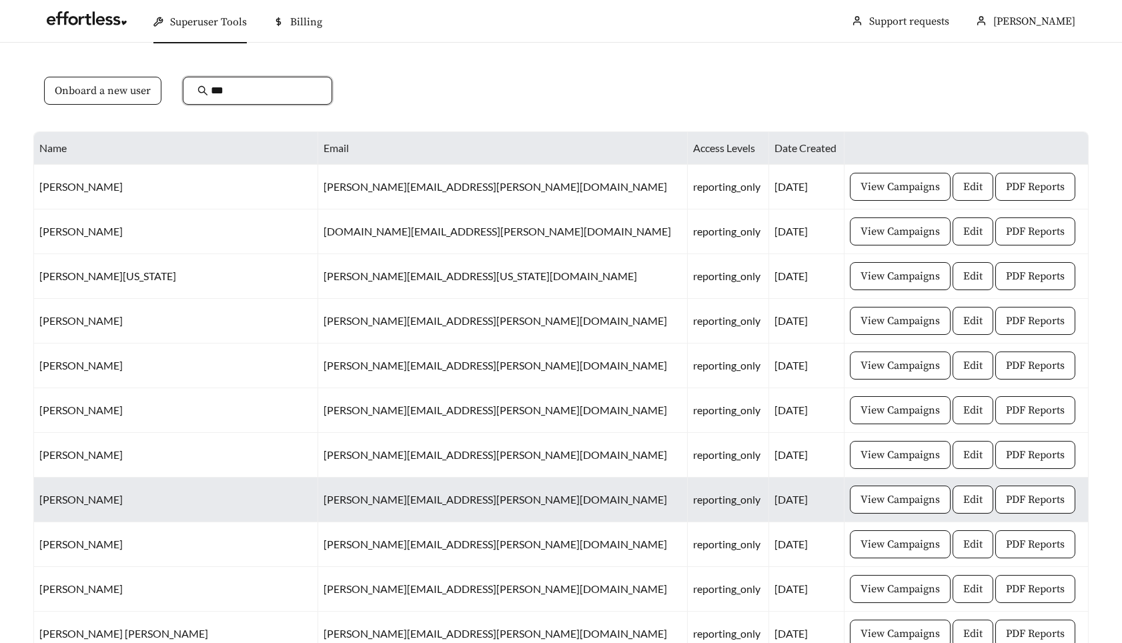
scroll to position [7, 0]
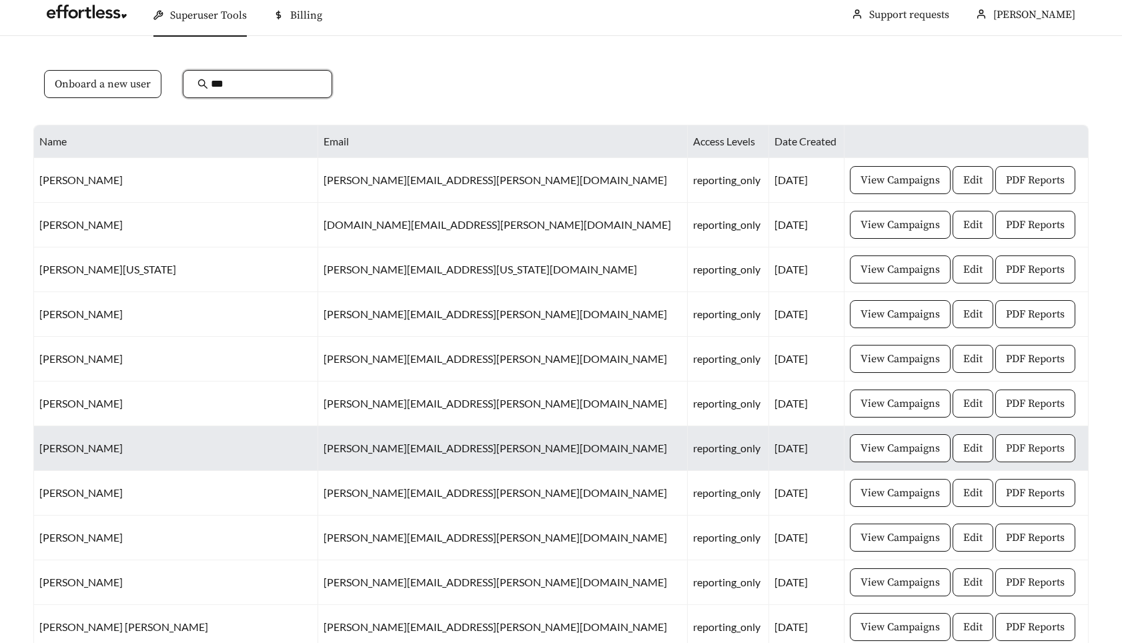
type input "***"
click at [1006, 448] on span "PDF Reports" at bounding box center [1035, 448] width 59 height 16
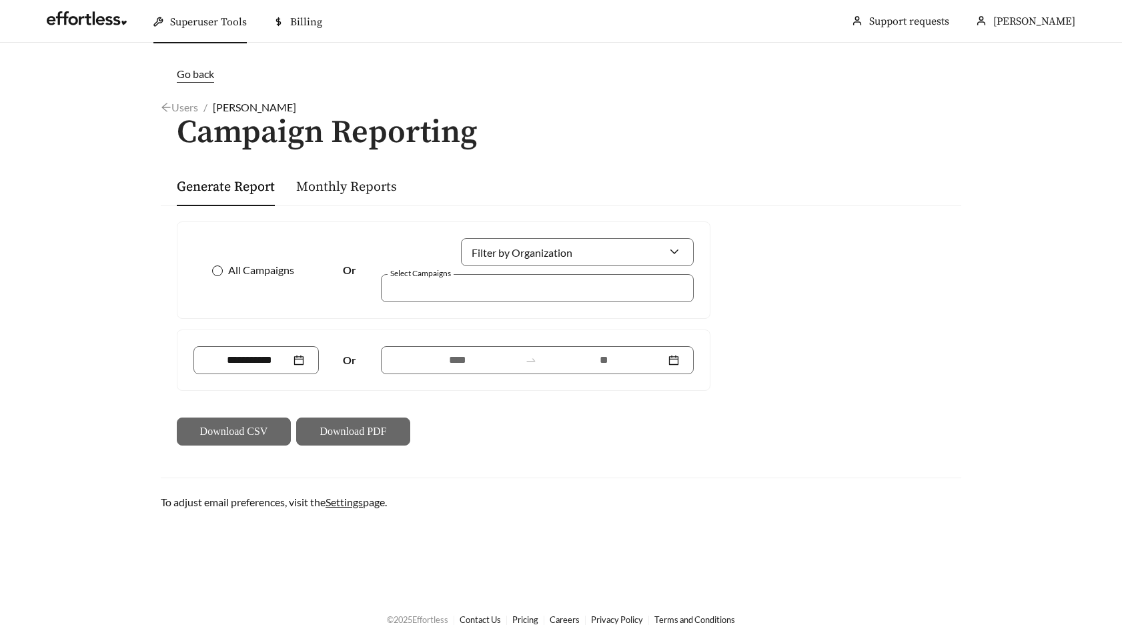
click at [234, 268] on span "All Campaigns" at bounding box center [261, 270] width 77 height 16
click at [266, 365] on input at bounding box center [249, 360] width 83 height 16
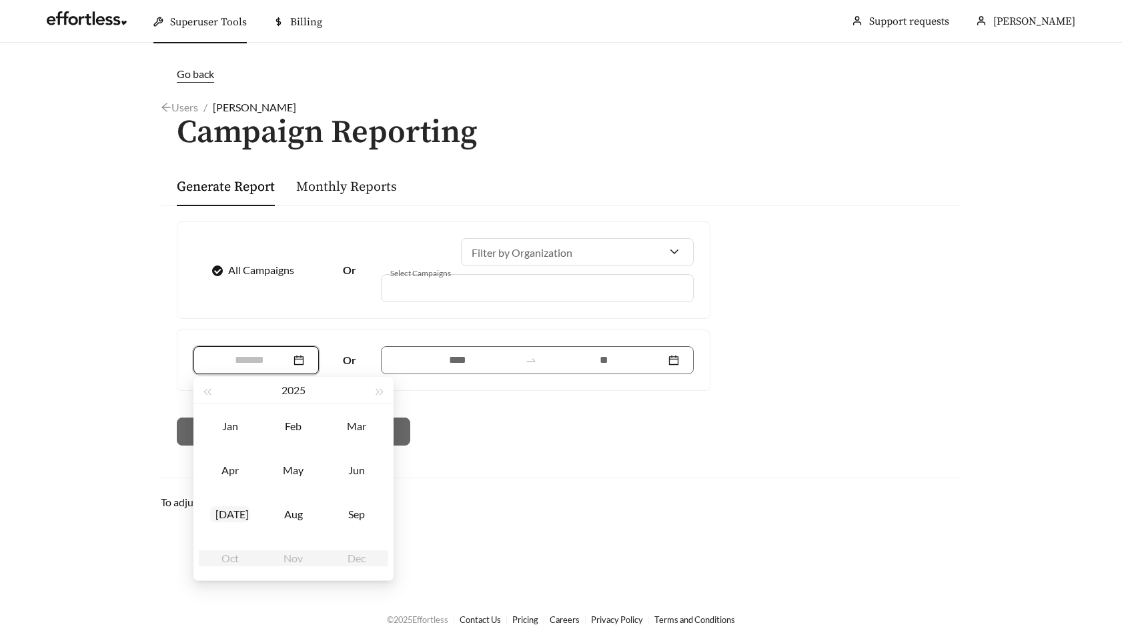
click at [237, 514] on div "Jul" at bounding box center [230, 514] width 40 height 16
type input "*******"
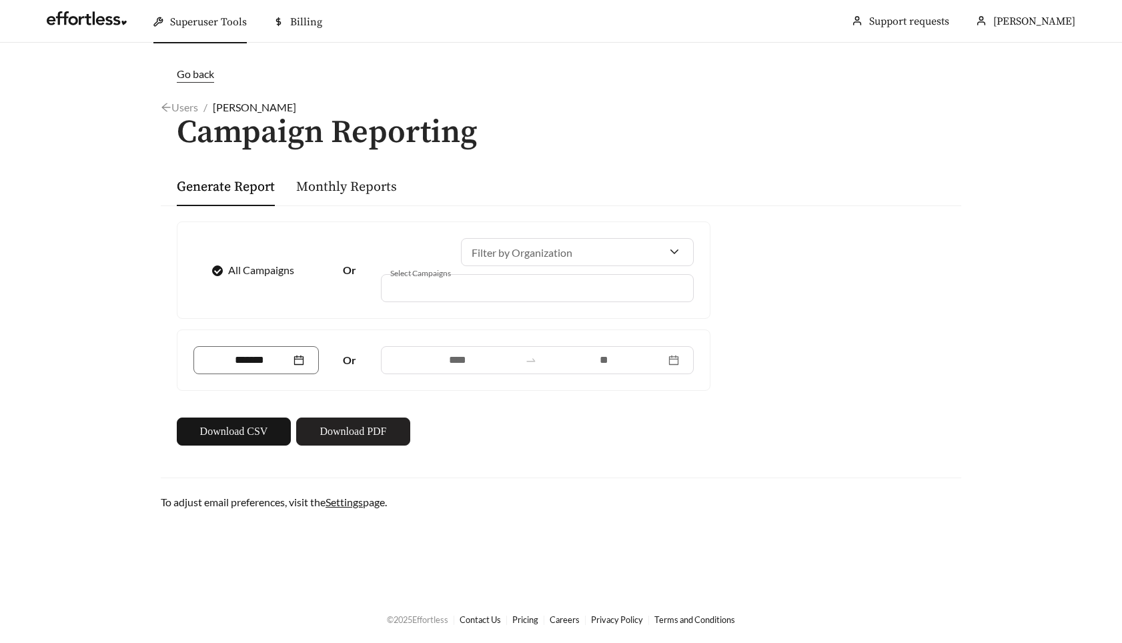
click at [340, 429] on span "Download PDF" at bounding box center [352, 431] width 67 height 16
click at [774, 225] on div "All Campaigns Or Filter by Organization Select Campaigns ******* Or Download CS…" at bounding box center [561, 333] width 800 height 256
click at [164, 108] on icon "arrow-left" at bounding box center [165, 107] width 9 height 9
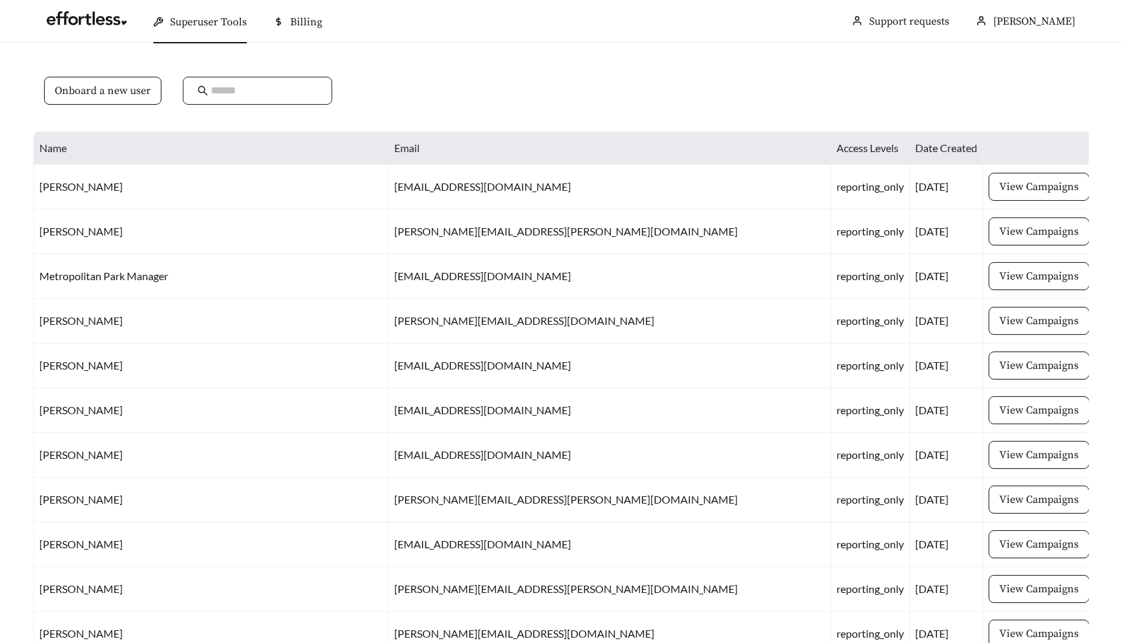
click at [271, 91] on input "text" at bounding box center [264, 91] width 107 height 16
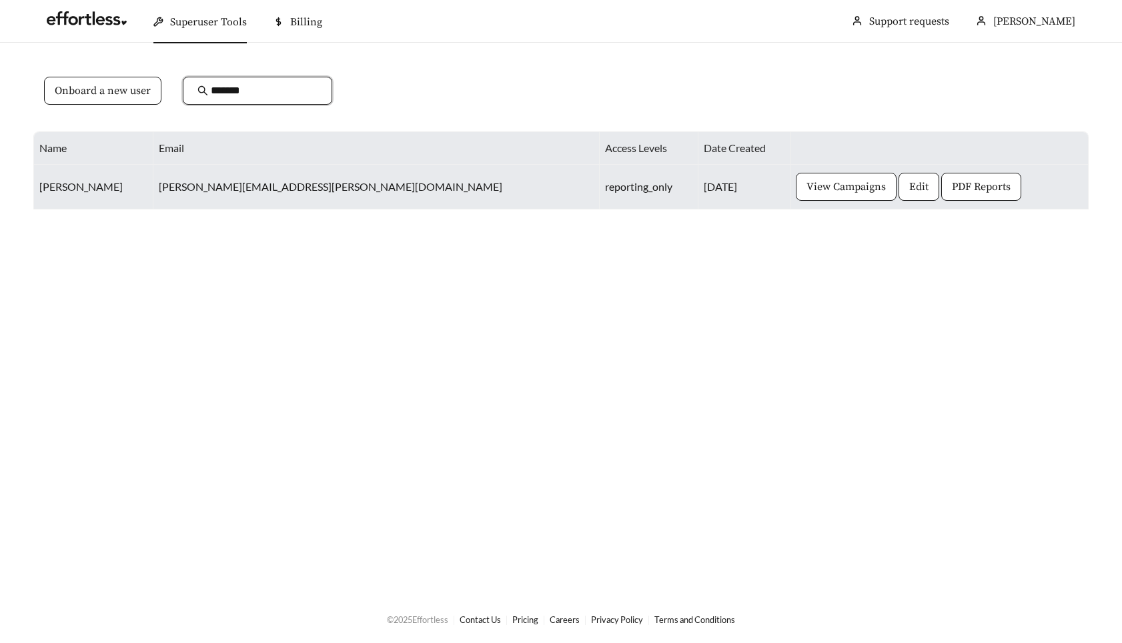
type input "*******"
drag, startPoint x: 327, startPoint y: 179, endPoint x: 176, endPoint y: 193, distance: 152.1
click at [176, 193] on td "wendy.roldan@fpimgt.com" at bounding box center [376, 187] width 446 height 45
copy td "wendy.roldan@fpimgt.com"
click at [952, 182] on span "PDF Reports" at bounding box center [981, 187] width 59 height 16
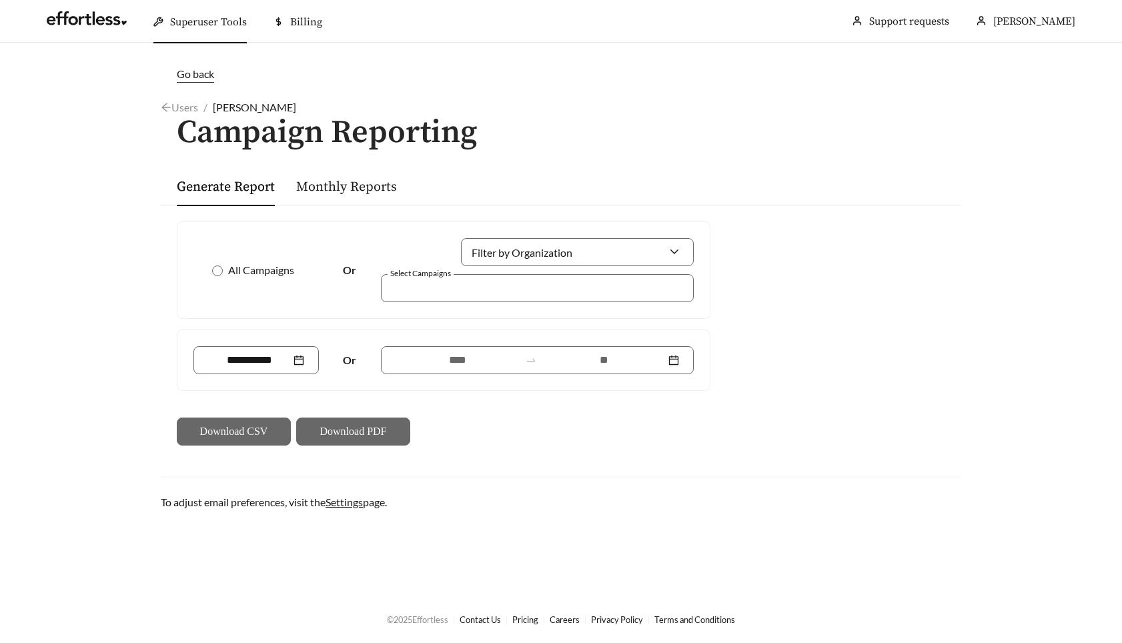
click at [84, 188] on main "Go back Users / Wendy Roldan / Campaign Reporting Generate Report Monthly Repor…" at bounding box center [561, 319] width 1122 height 552
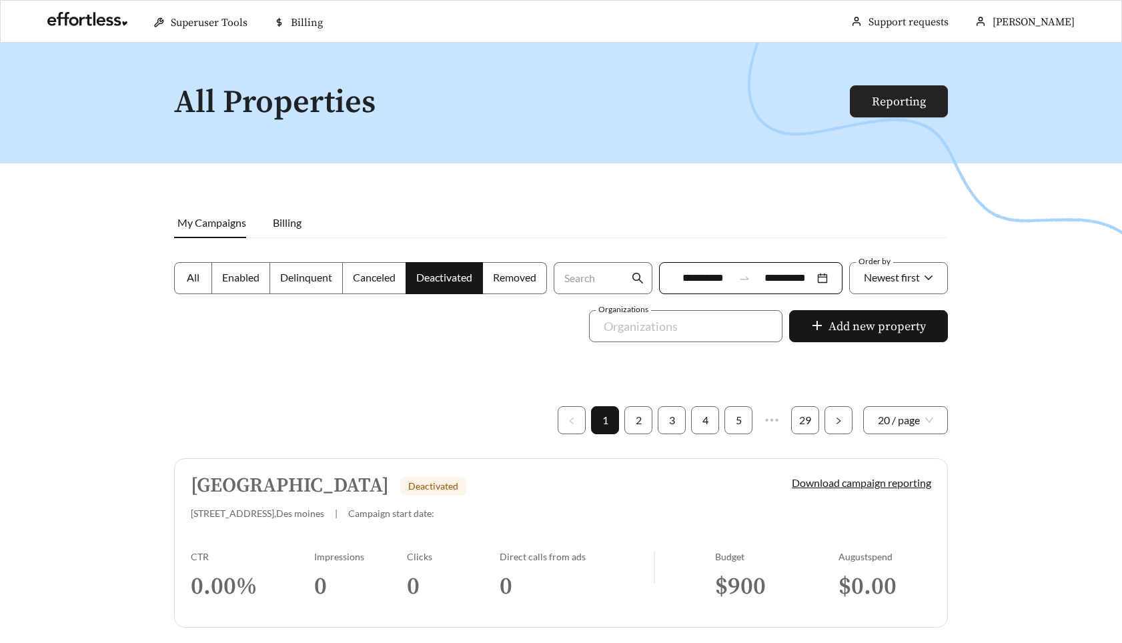
click at [920, 95] on link "Reporting" at bounding box center [899, 101] width 54 height 15
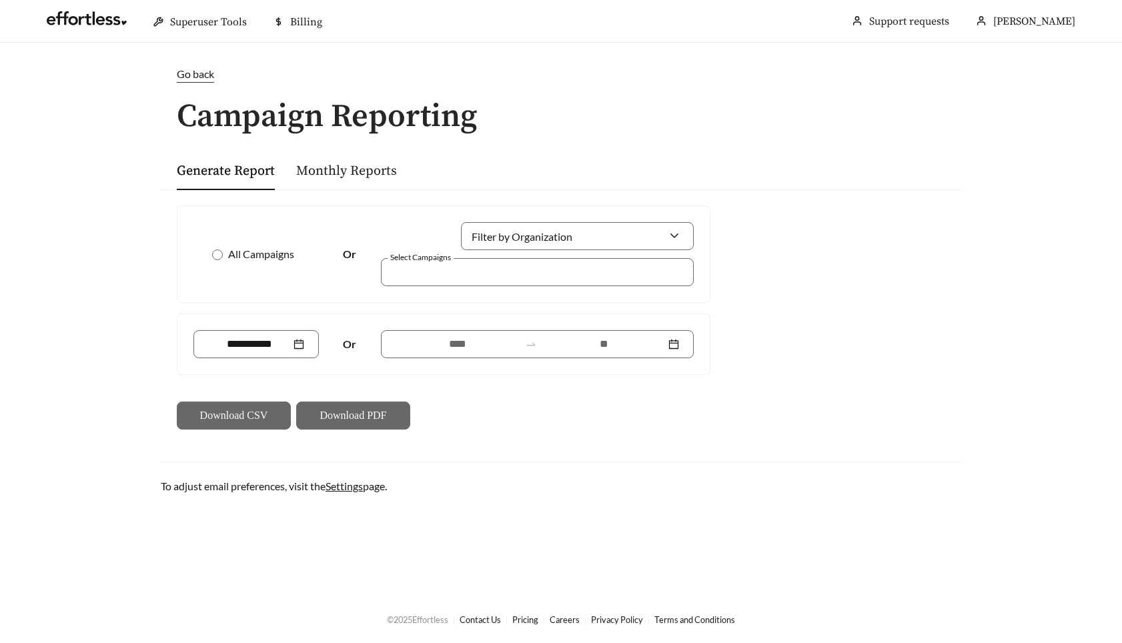
click at [196, 82] on div "Go back" at bounding box center [561, 82] width 800 height 33
click at [95, 99] on main "Go back Campaign Reporting Generate Report Monthly Reports All Campaigns Or Fil…" at bounding box center [561, 319] width 1122 height 552
click at [185, 71] on span "Go back" at bounding box center [195, 73] width 37 height 13
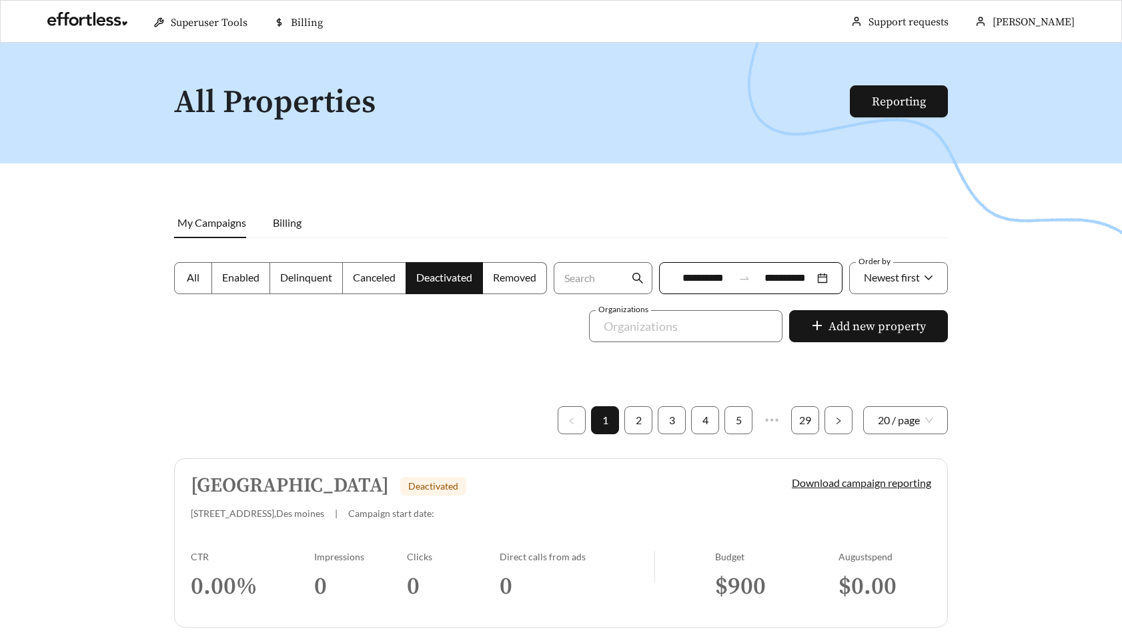
click at [118, 89] on div at bounding box center [561, 364] width 1122 height 643
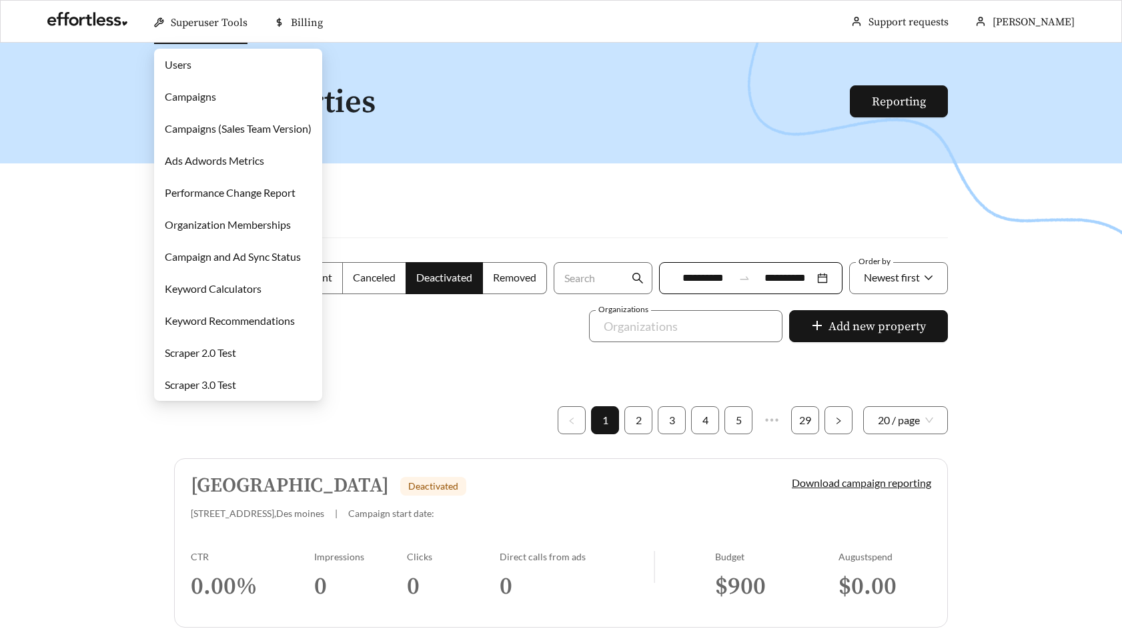
click at [191, 63] on link "Users" at bounding box center [178, 64] width 27 height 13
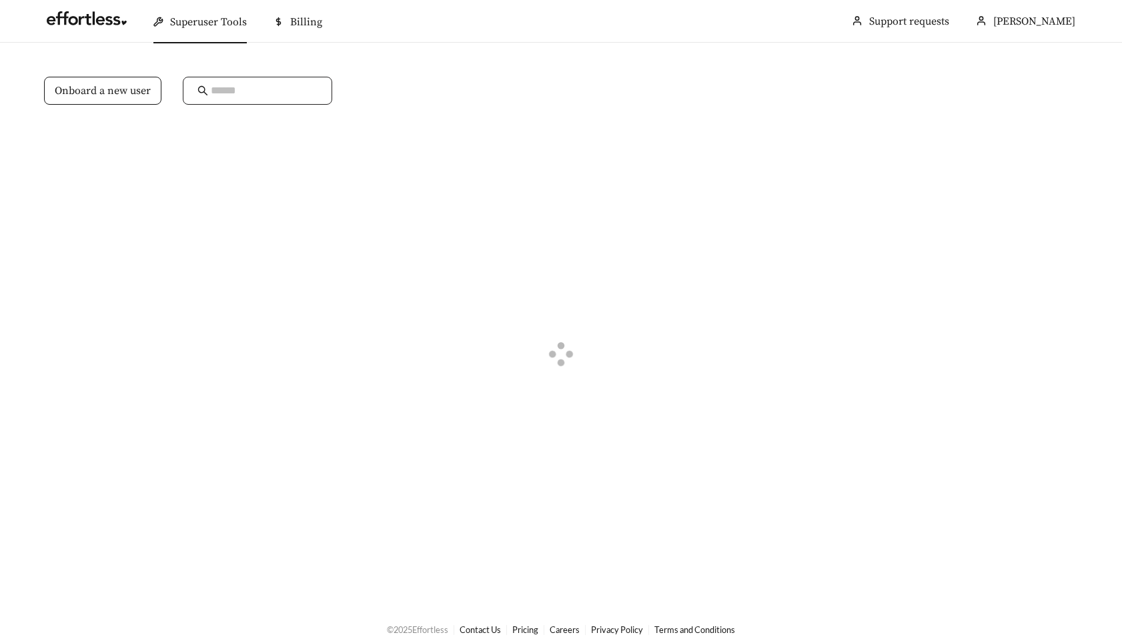
click at [253, 86] on input "text" at bounding box center [264, 91] width 107 height 16
paste input "**********"
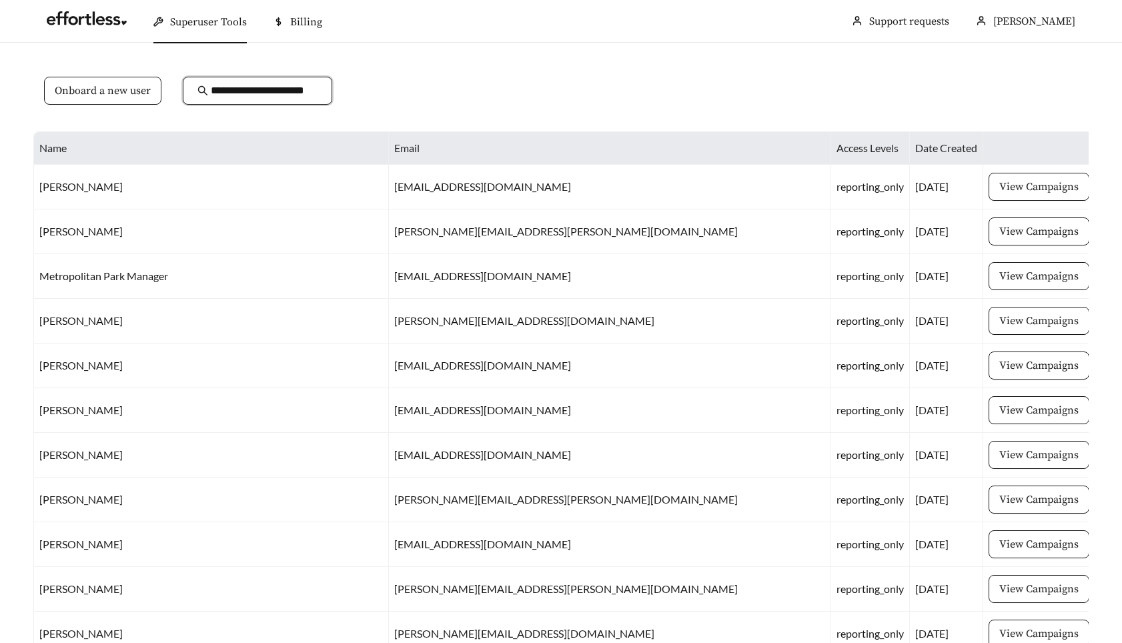
scroll to position [0, 11]
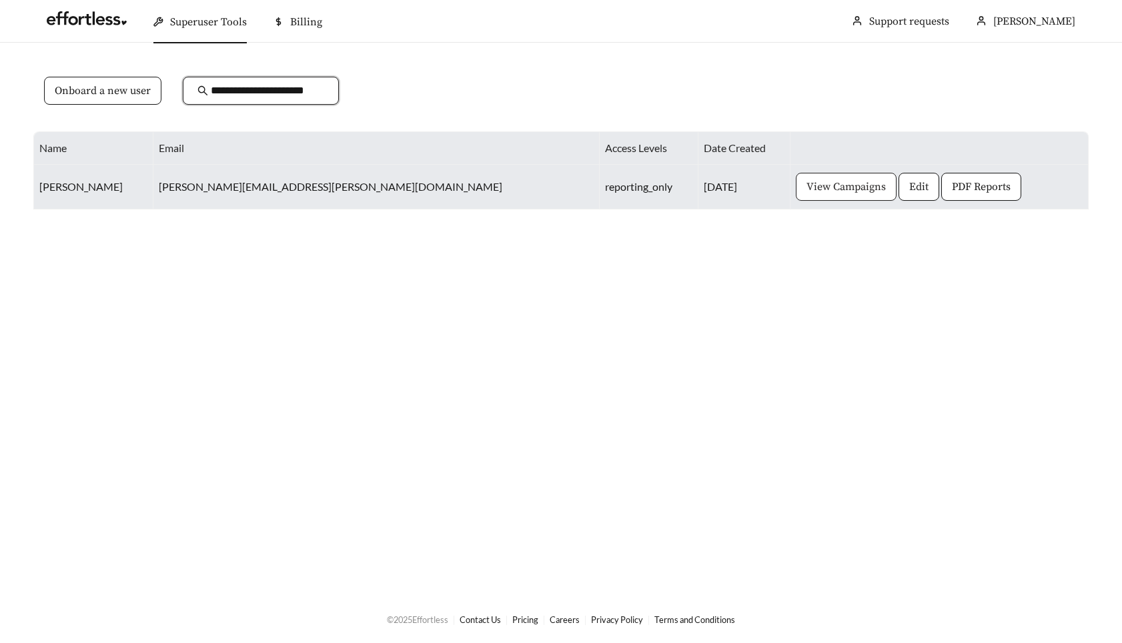
type input "**********"
click at [806, 179] on span "View Campaigns" at bounding box center [845, 187] width 79 height 16
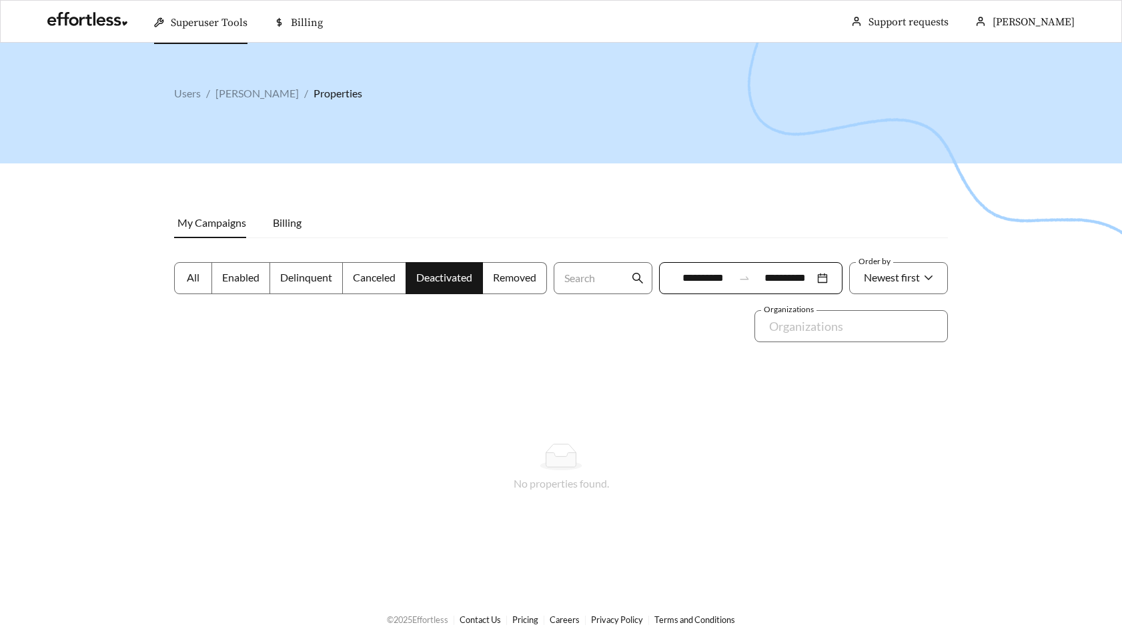
click at [243, 277] on span "Enabled" at bounding box center [240, 277] width 37 height 13
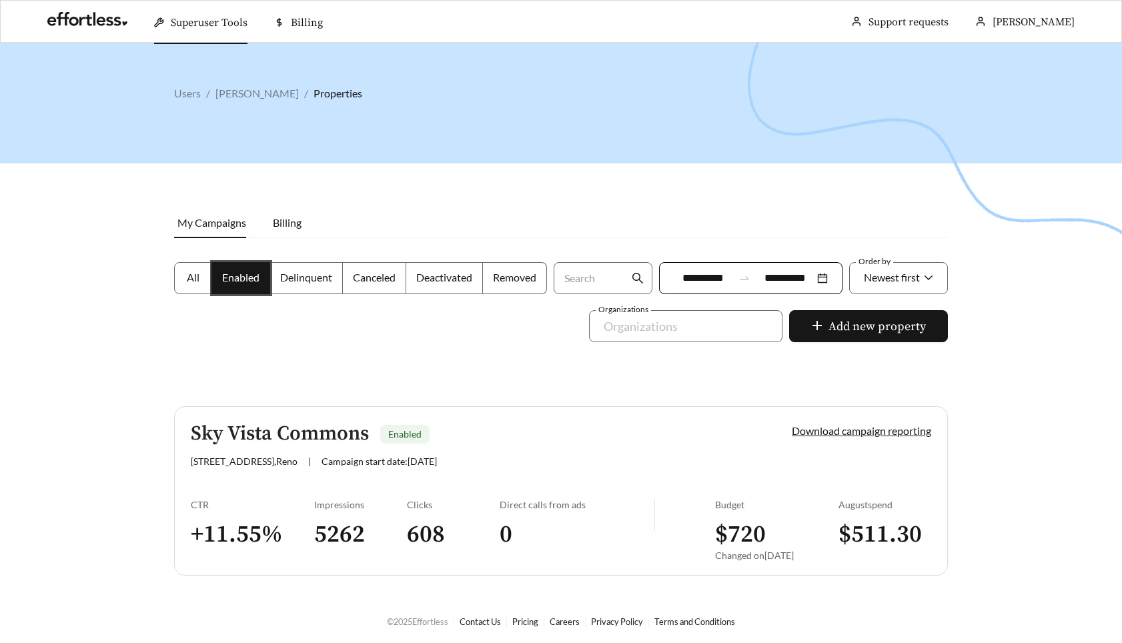
scroll to position [43, 0]
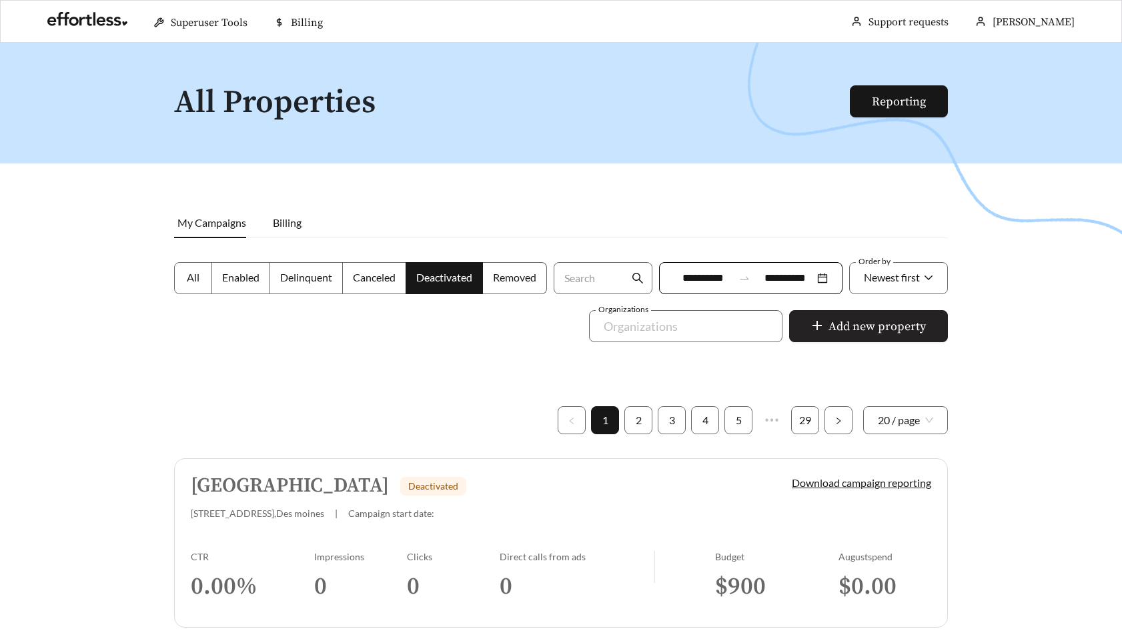
click at [871, 319] on span "Add new property" at bounding box center [876, 326] width 97 height 18
click at [863, 335] on span "Add new property" at bounding box center [876, 326] width 97 height 18
click at [201, 293] on label "All" at bounding box center [193, 278] width 38 height 32
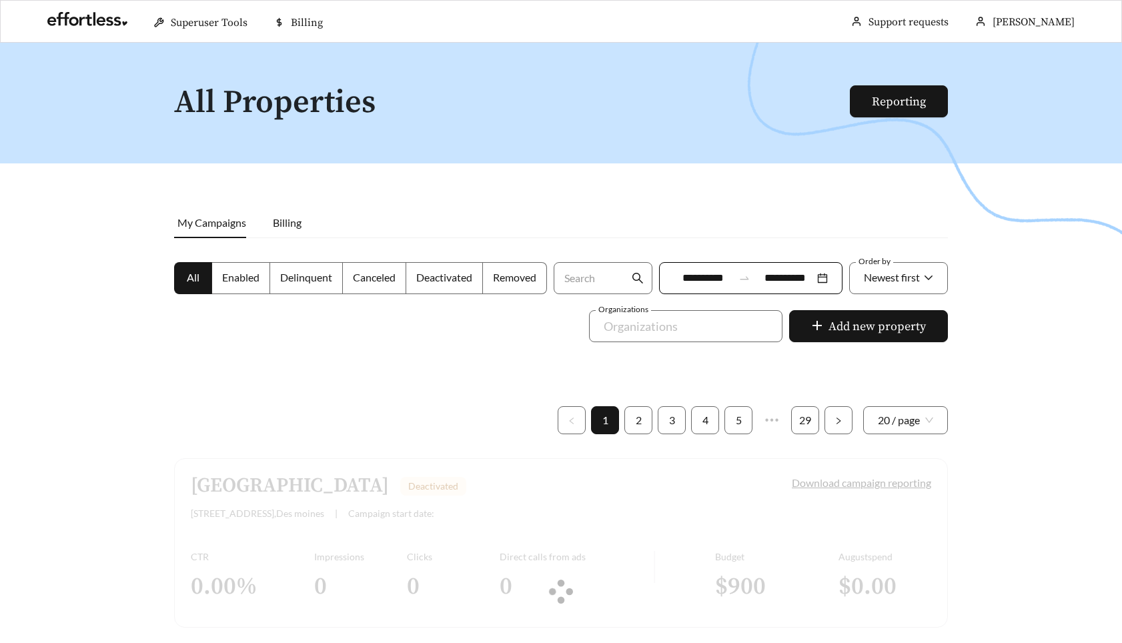
click at [245, 278] on span "Enabled" at bounding box center [240, 277] width 37 height 13
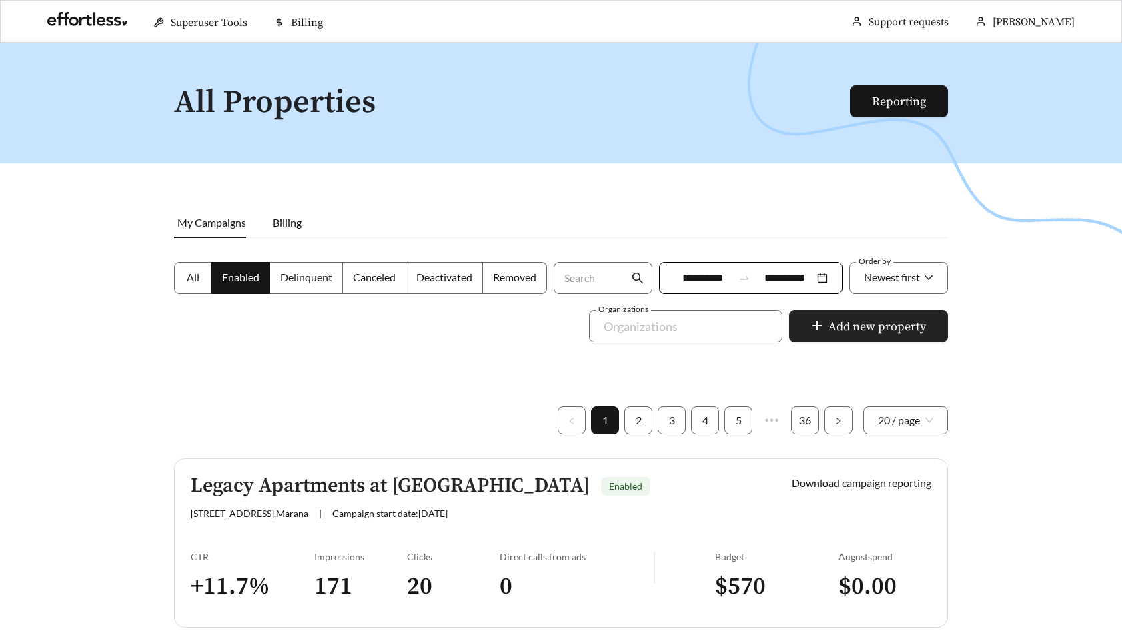
click at [908, 323] on span "Add new property" at bounding box center [876, 326] width 97 height 18
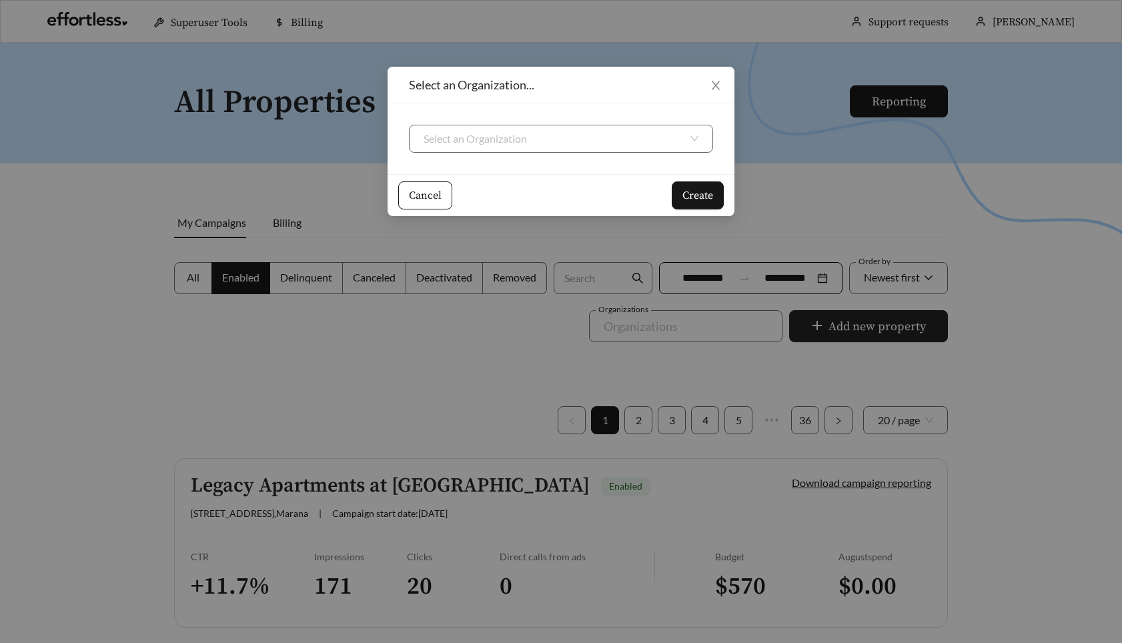
click at [908, 323] on div "Select an Organization... Select an Organization Cancel Create" at bounding box center [561, 321] width 1122 height 643
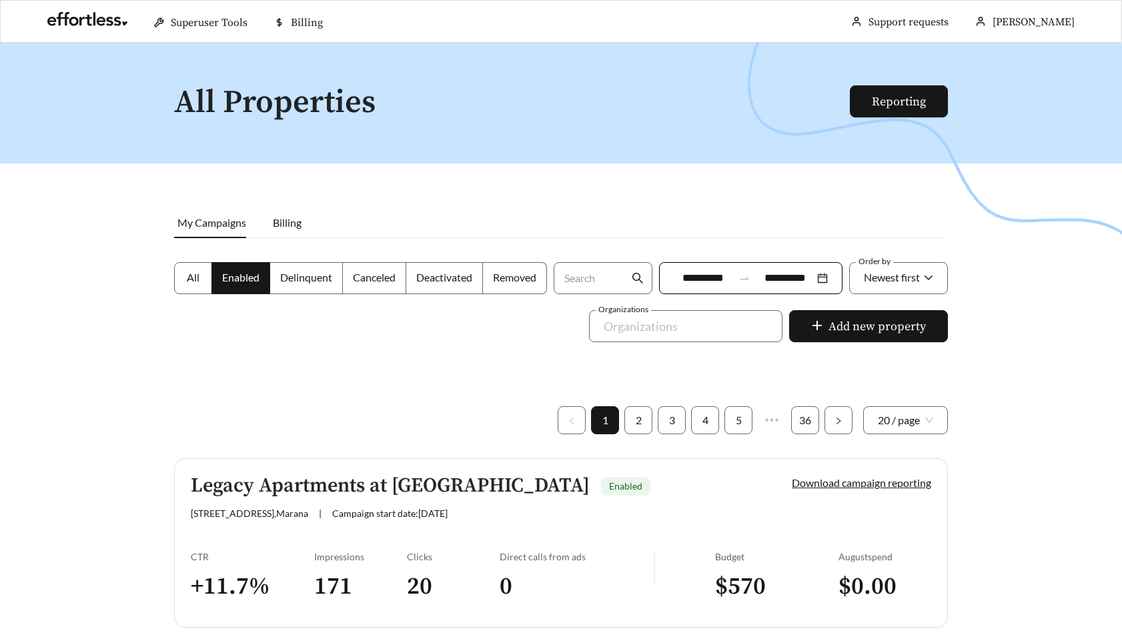
click at [839, 207] on div at bounding box center [561, 364] width 1122 height 643
click at [1032, 61] on link "Account settings" at bounding box center [1058, 63] width 77 height 13
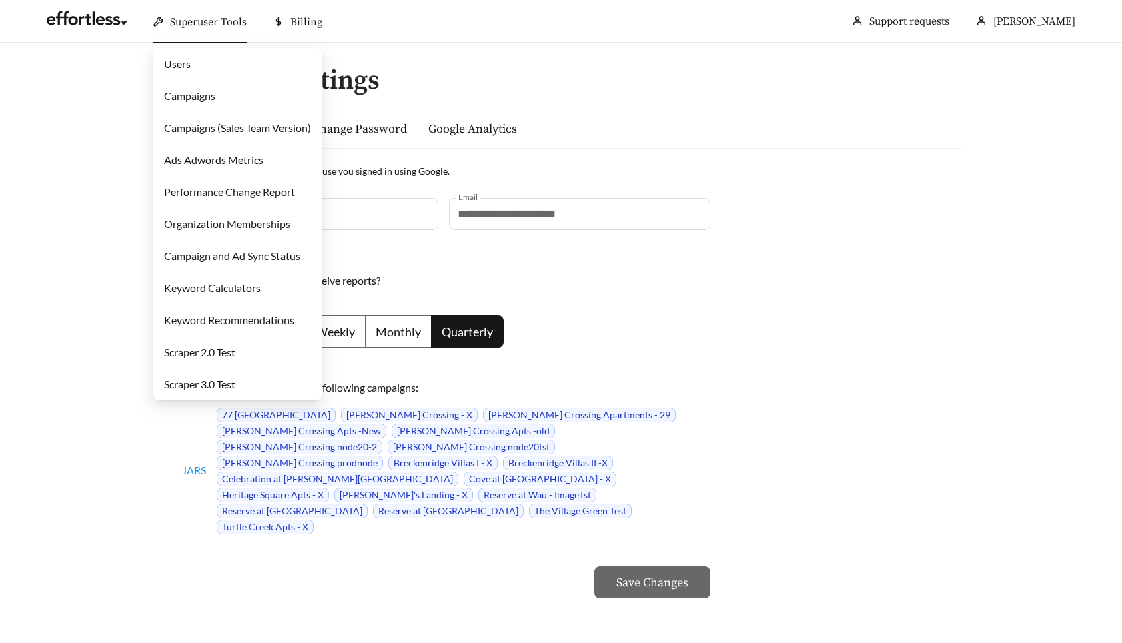
click at [163, 29] on div "Superuser Tools" at bounding box center [199, 22] width 93 height 43
click at [87, 29] on link at bounding box center [87, 21] width 80 height 13
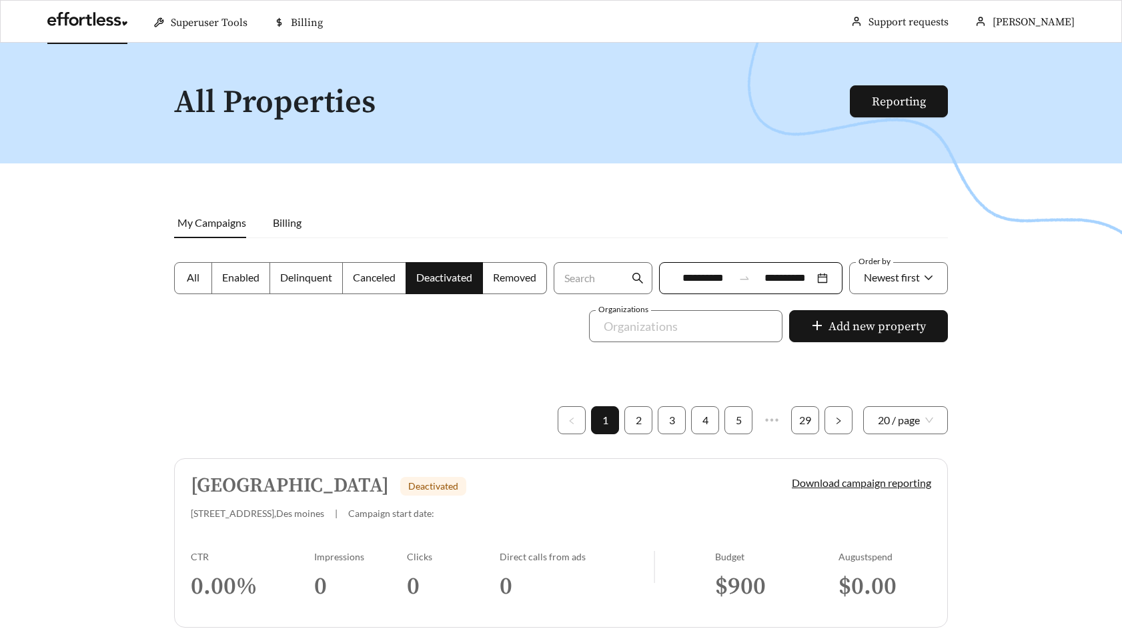
click at [251, 277] on span "Enabled" at bounding box center [240, 277] width 37 height 13
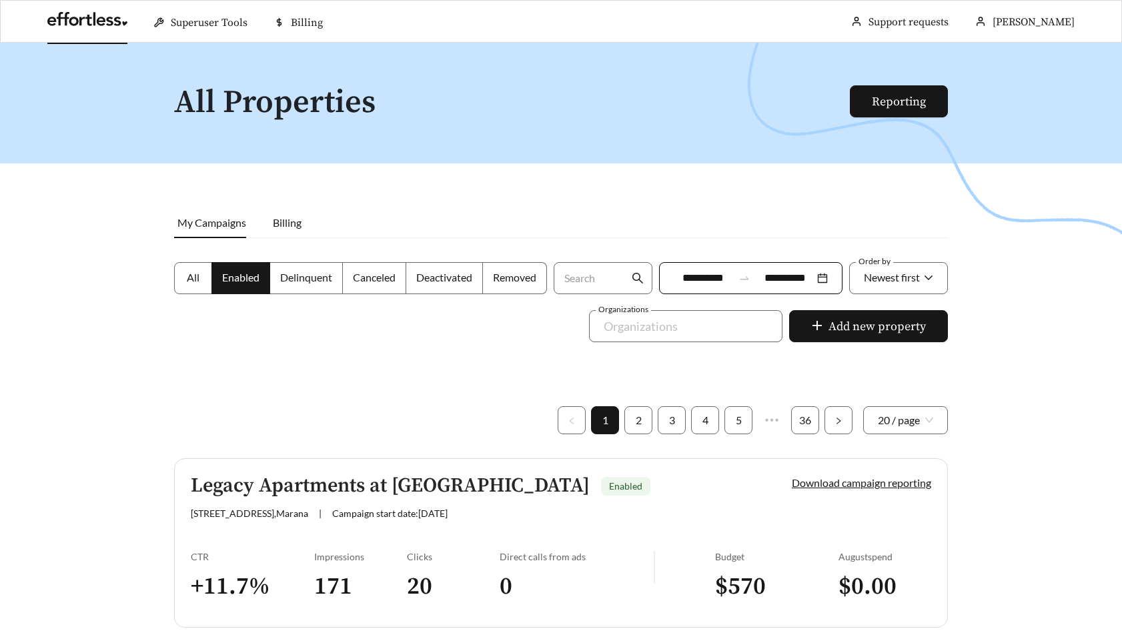
click at [202, 273] on label "All" at bounding box center [193, 278] width 38 height 32
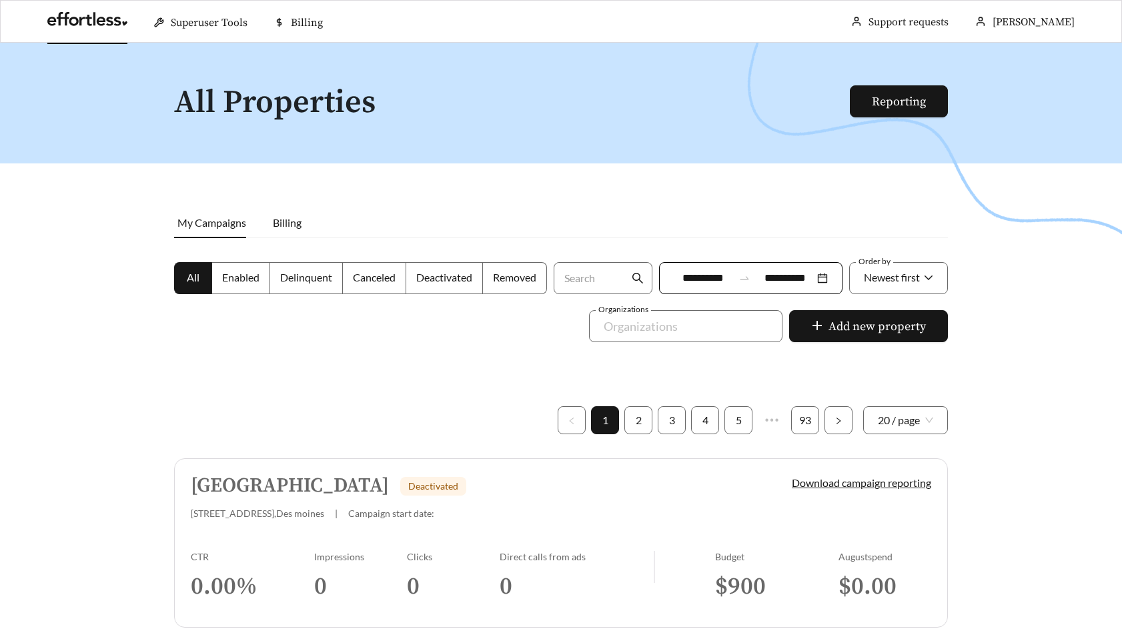
click at [231, 274] on span "Enabled" at bounding box center [240, 277] width 37 height 13
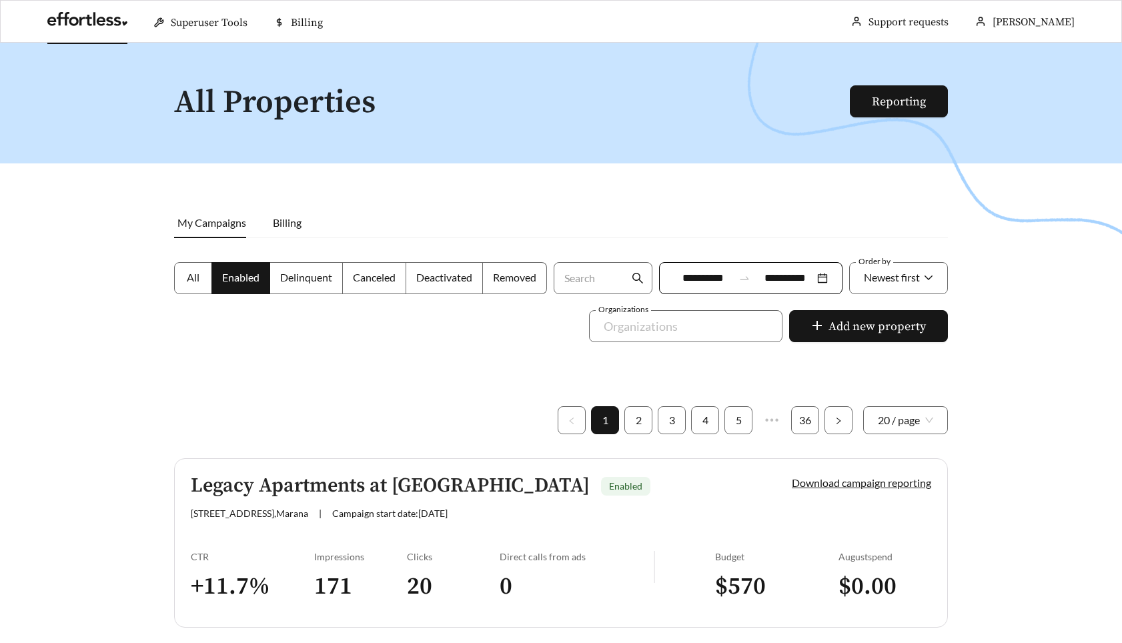
click at [311, 280] on span "Delinquent" at bounding box center [306, 277] width 52 height 13
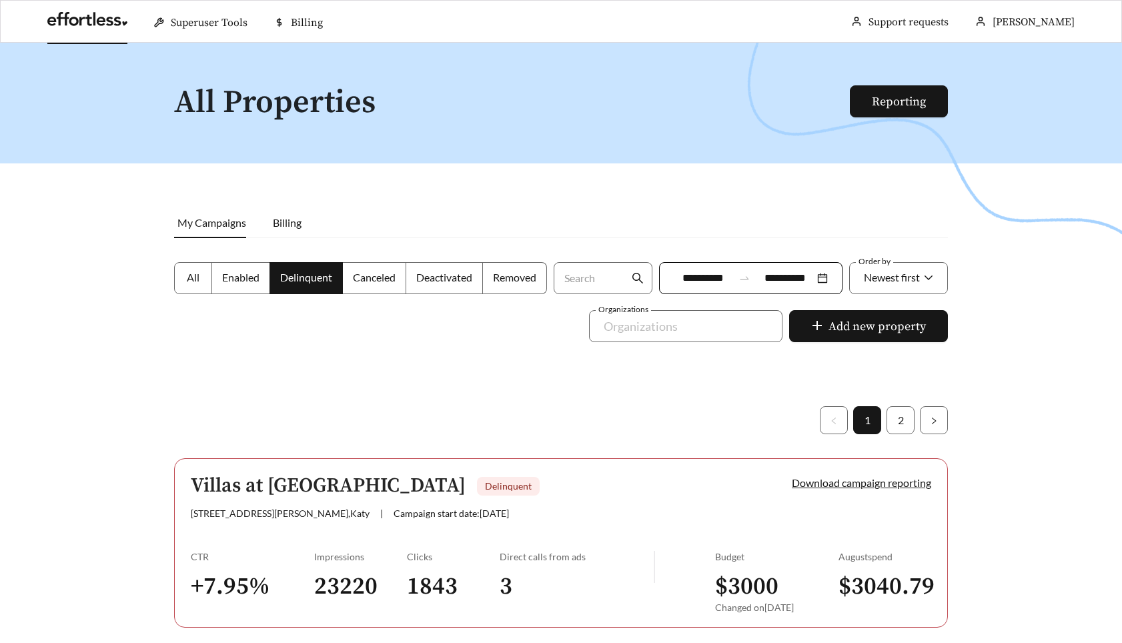
click at [353, 281] on span "Canceled" at bounding box center [374, 277] width 43 height 13
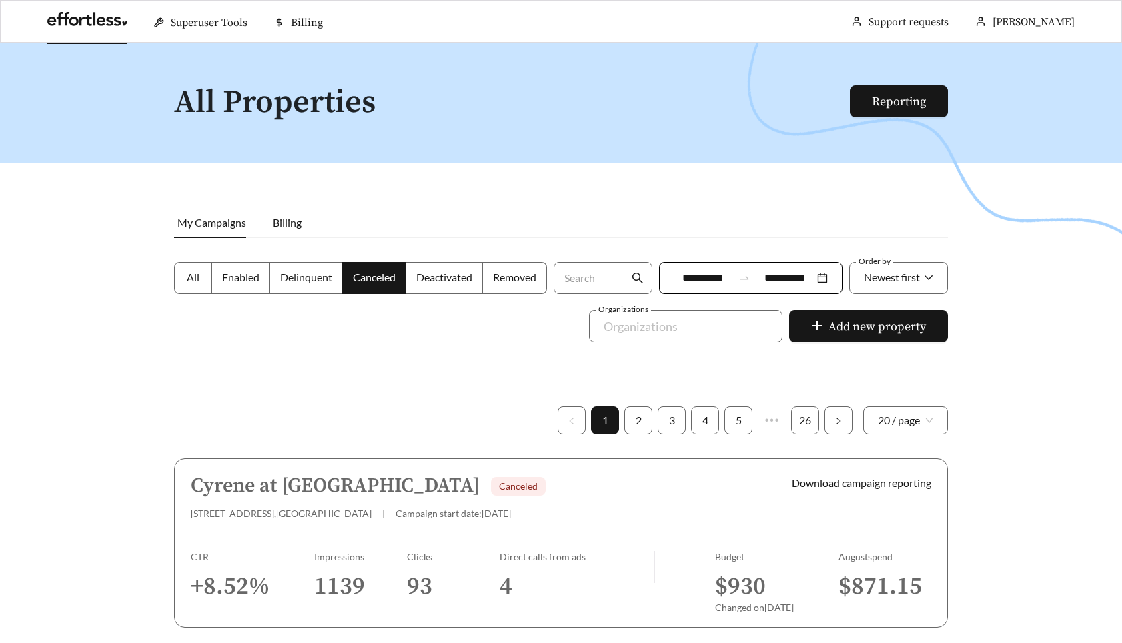
click at [438, 286] on label "Deactivated" at bounding box center [444, 278] width 77 height 32
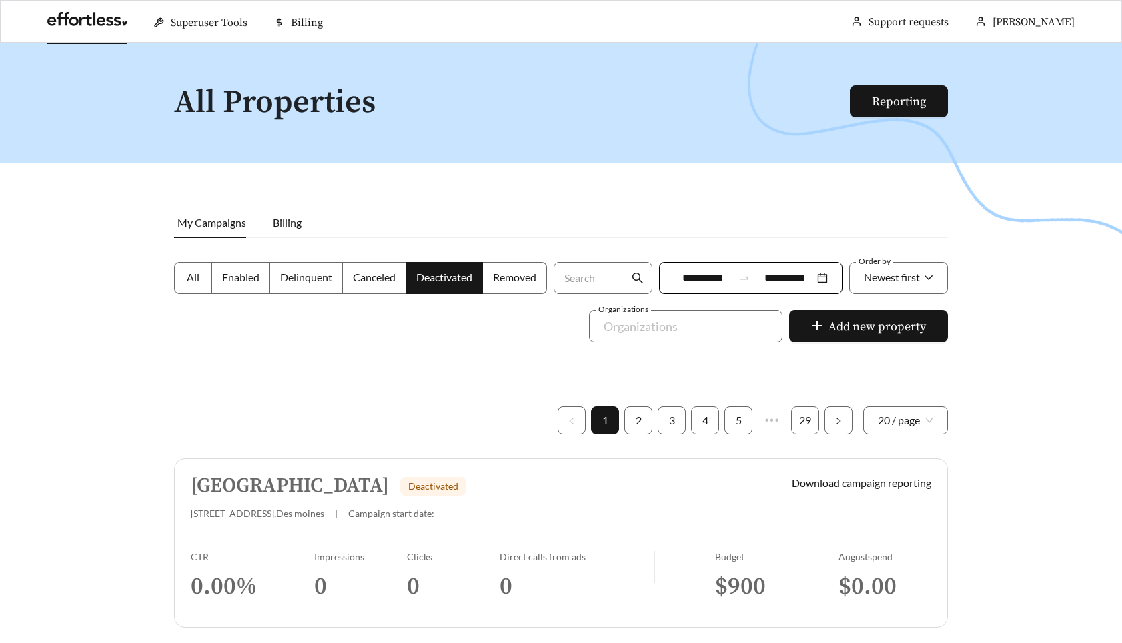
click at [519, 276] on span "Removed" at bounding box center [514, 277] width 43 height 13
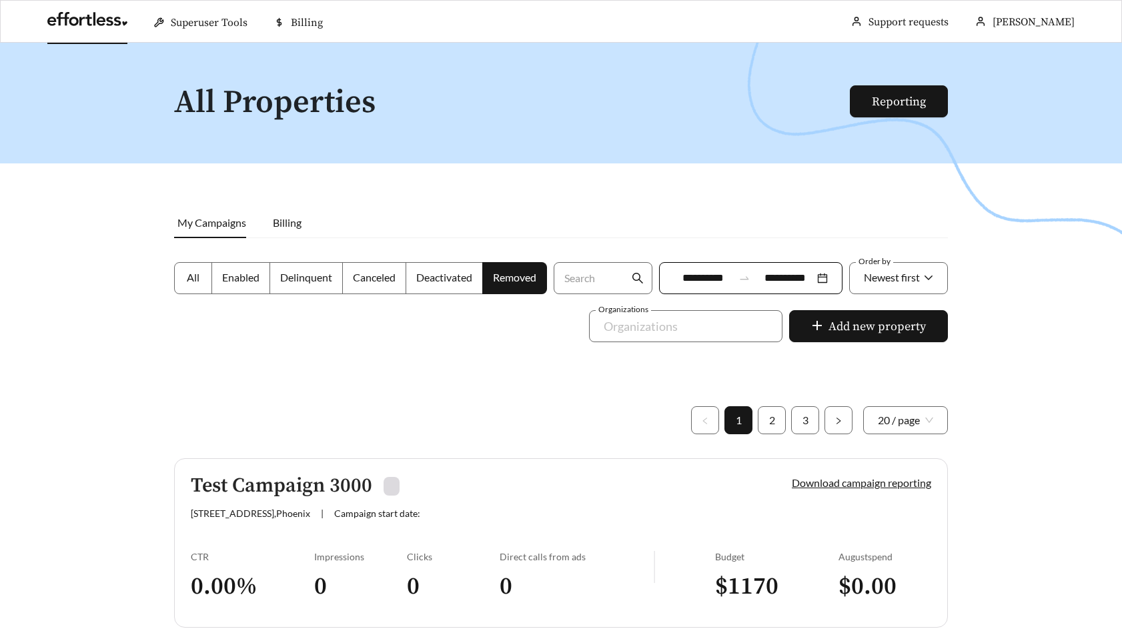
click at [202, 271] on label "All" at bounding box center [193, 278] width 38 height 32
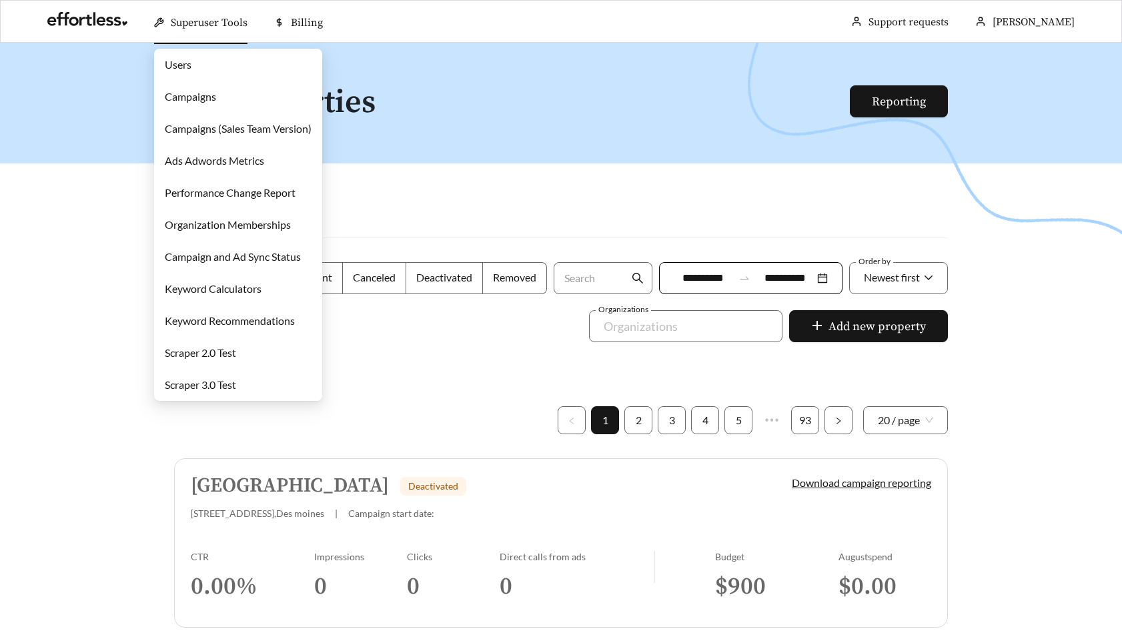
click at [188, 92] on link "Campaigns" at bounding box center [190, 96] width 51 height 13
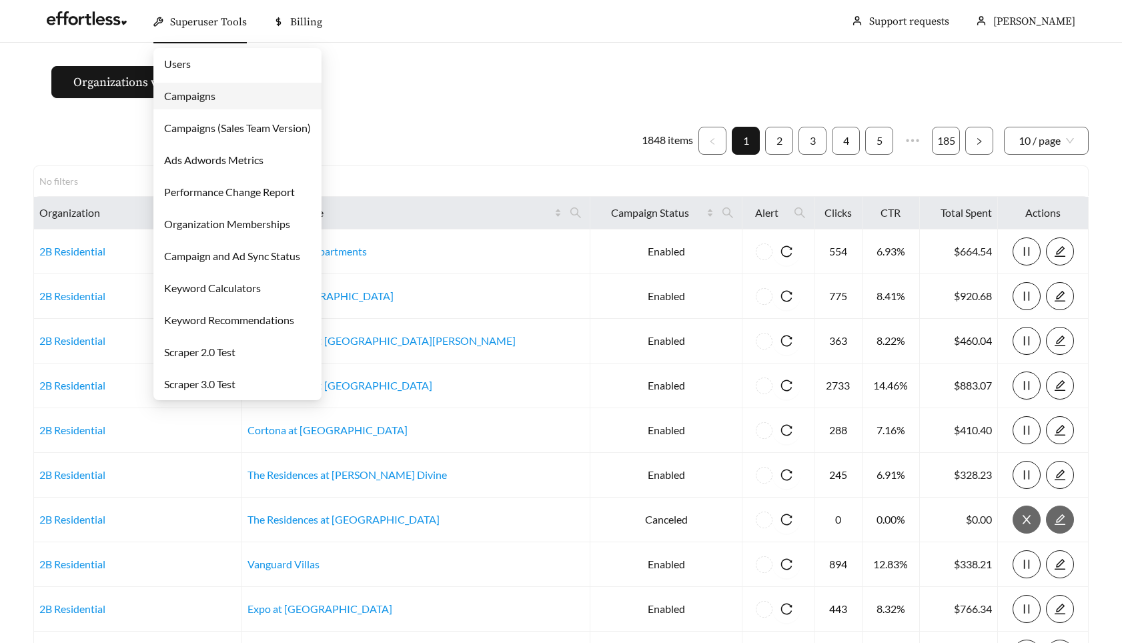
click at [191, 63] on link "Users" at bounding box center [177, 63] width 27 height 13
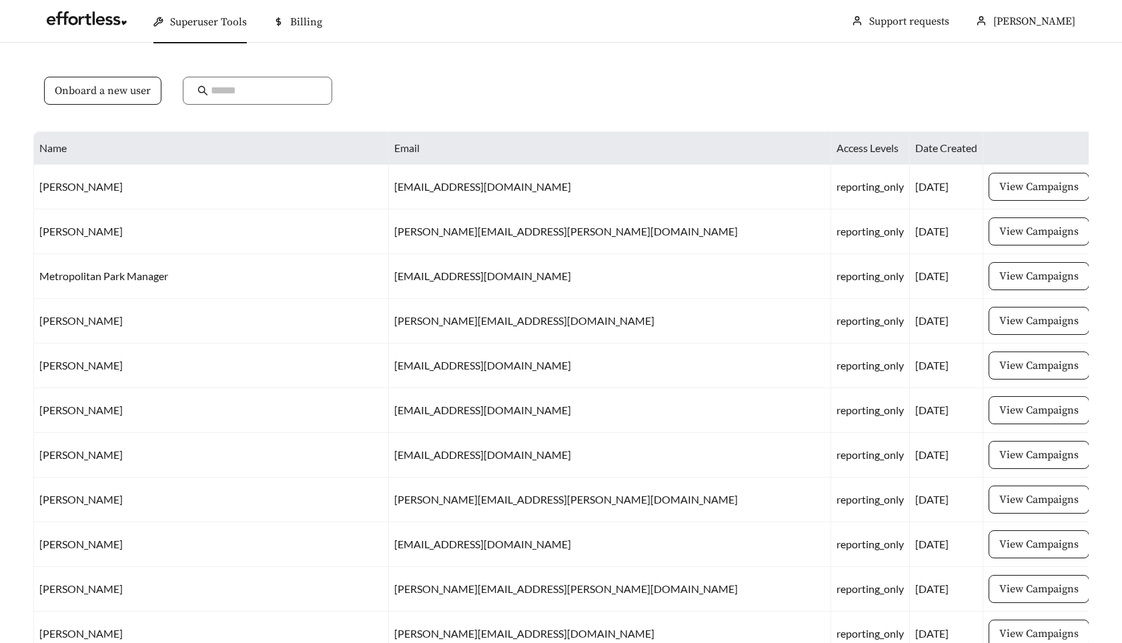
click at [420, 75] on div "Onboard a new user" at bounding box center [560, 98] width 1055 height 65
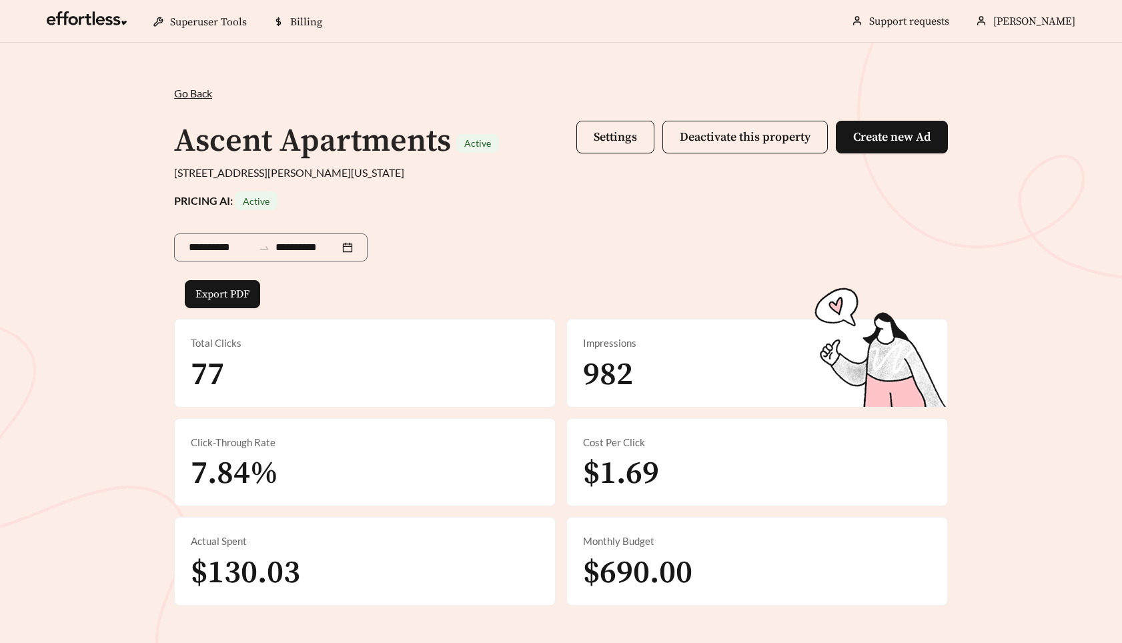
click at [130, 100] on div "**********" at bounding box center [561, 343] width 1122 height 600
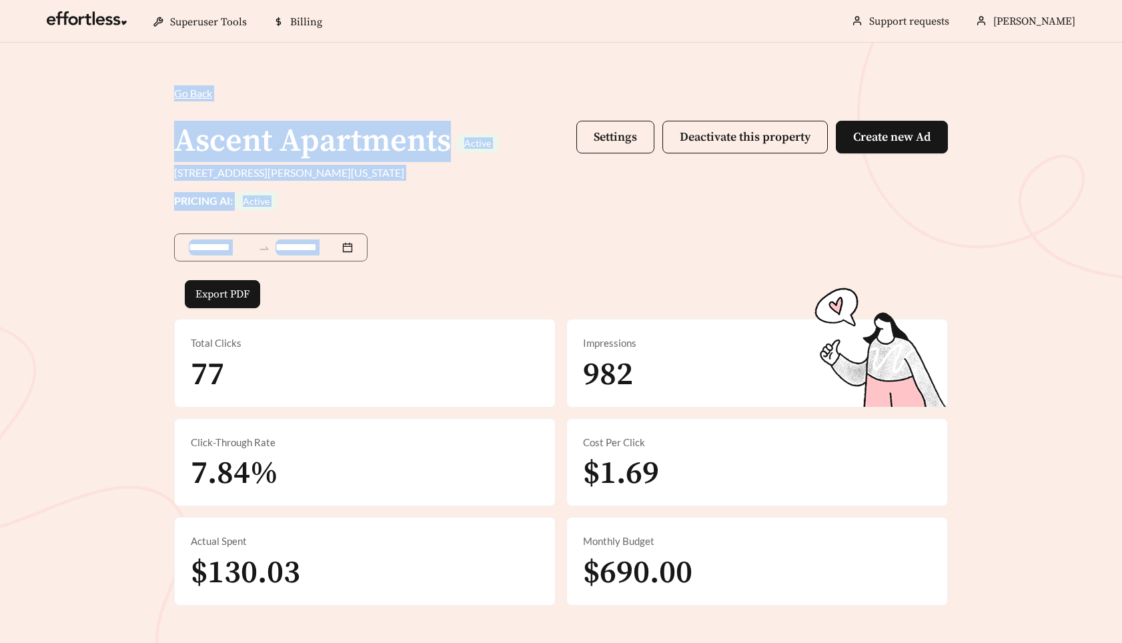
drag, startPoint x: 141, startPoint y: 76, endPoint x: 420, endPoint y: 295, distance: 354.9
click at [420, 295] on div "**********" at bounding box center [561, 343] width 1122 height 600
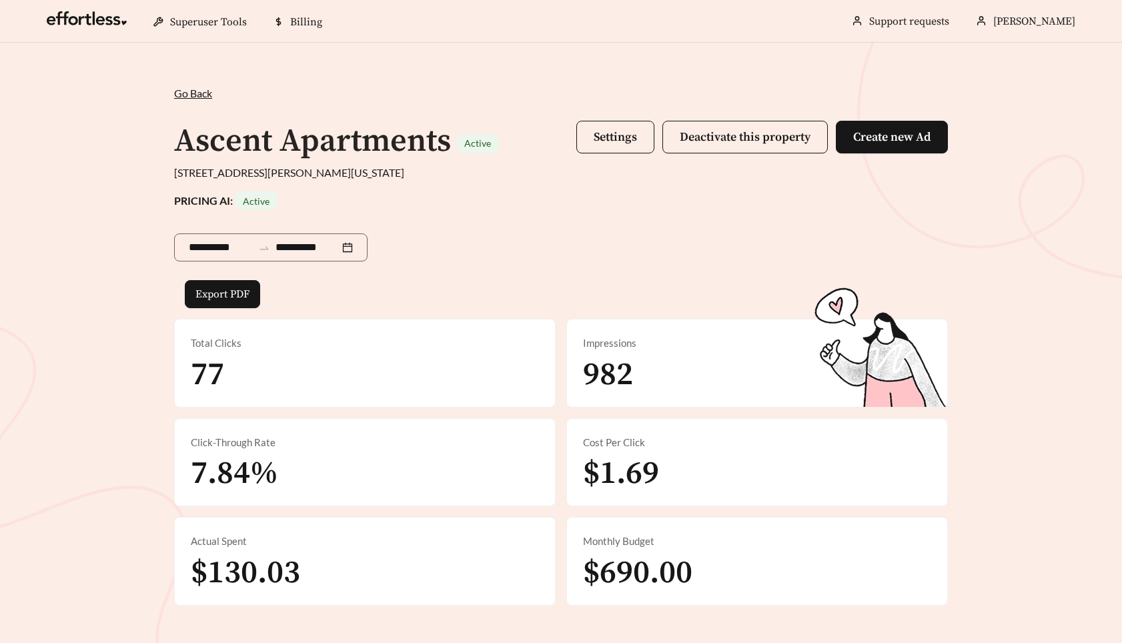
click at [105, 117] on div "**********" at bounding box center [561, 343] width 1122 height 600
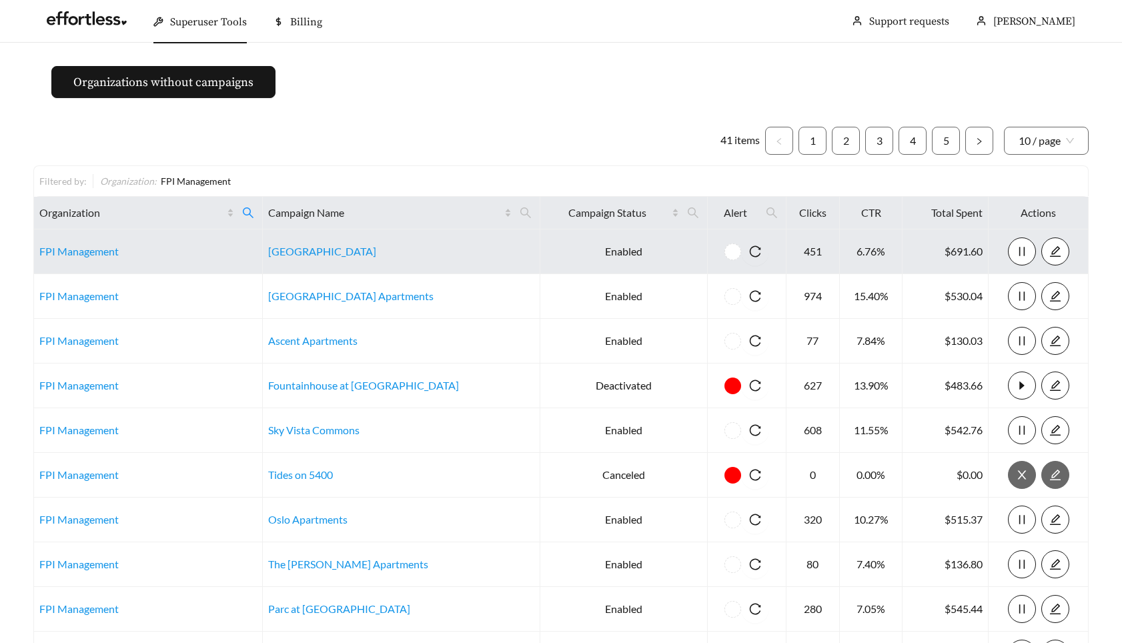
drag, startPoint x: 389, startPoint y: 50, endPoint x: 386, endPoint y: 243, distance: 193.4
click at [386, 243] on main "Organizations without campaigns 41 items 1 2 3 4 5 10 / page Filtered by: Organ…" at bounding box center [561, 396] width 1122 height 706
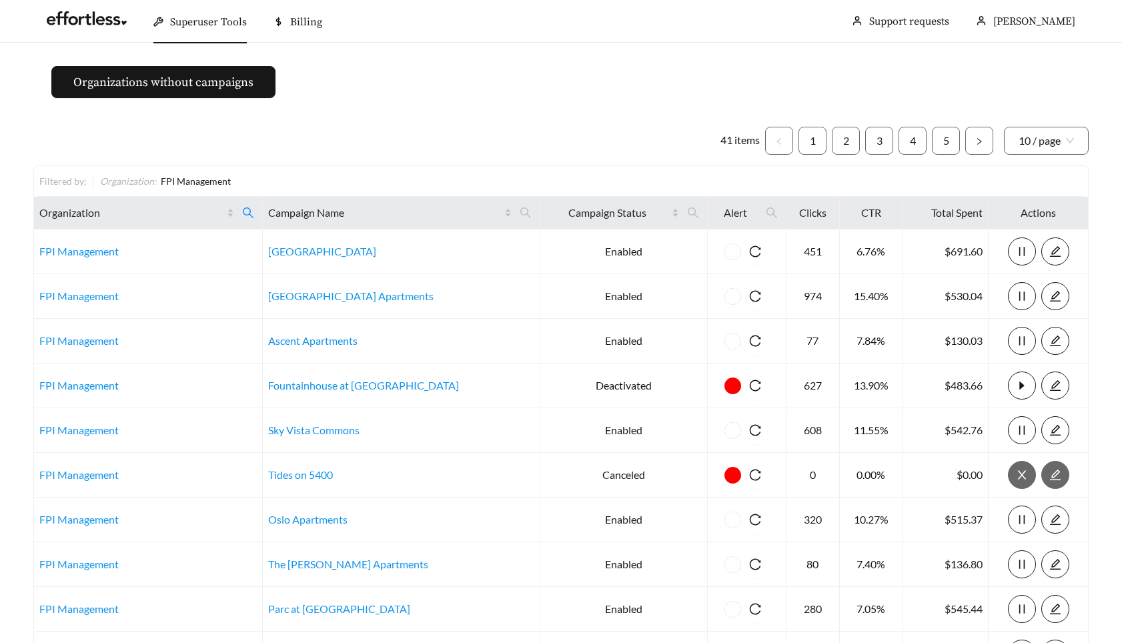
click at [397, 81] on main "Organizations without campaigns 41 items 1 2 3 4 5 10 / page Filtered by: Organ…" at bounding box center [561, 396] width 1122 height 706
